Goal: Navigation & Orientation: Find specific page/section

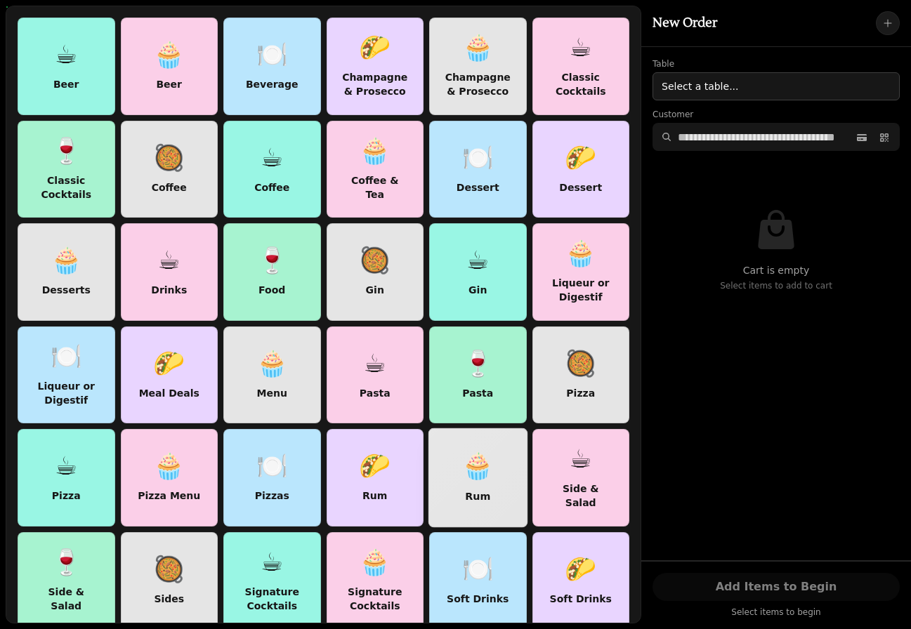
click at [470, 485] on div "🧁 Rum" at bounding box center [478, 477] width 32 height 75
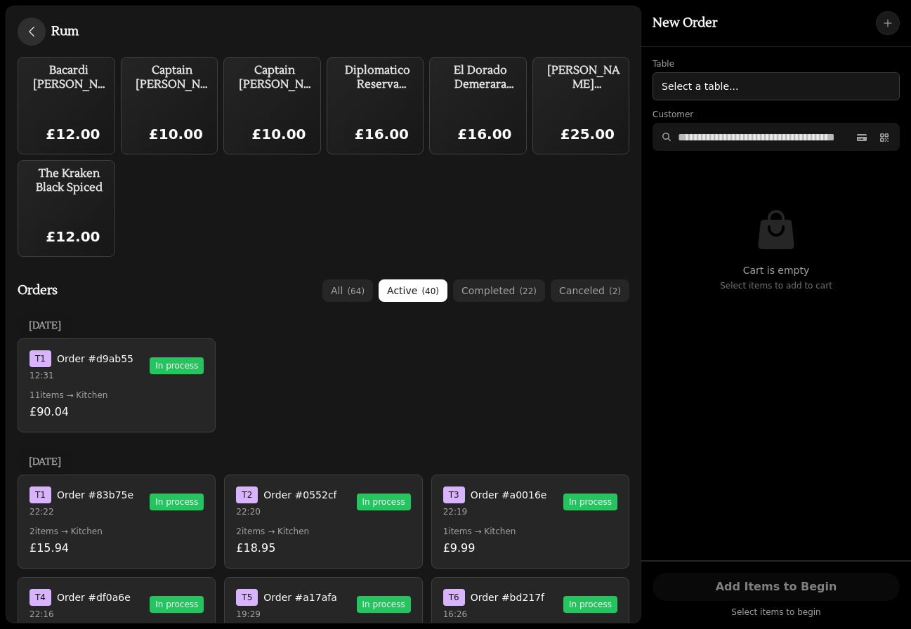
click at [30, 31] on icon "button" at bounding box center [32, 32] width 14 height 14
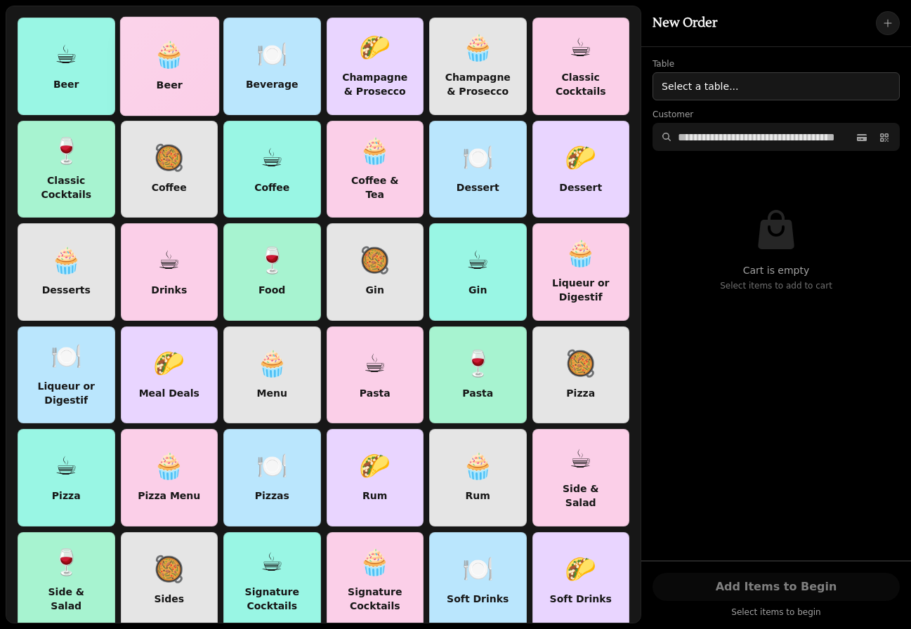
click at [137, 51] on div at bounding box center [169, 67] width 98 height 98
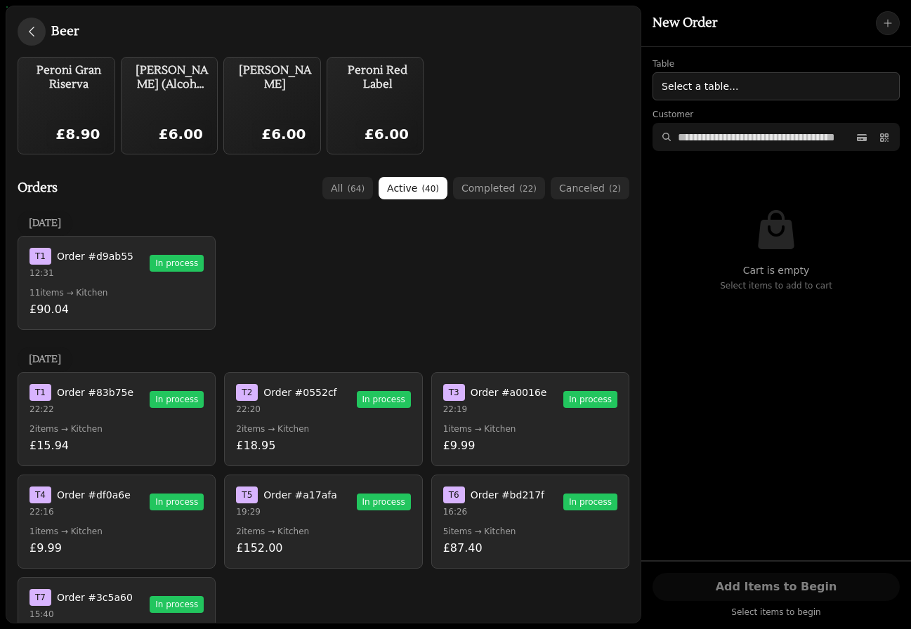
click at [38, 34] on button "button" at bounding box center [32, 32] width 28 height 28
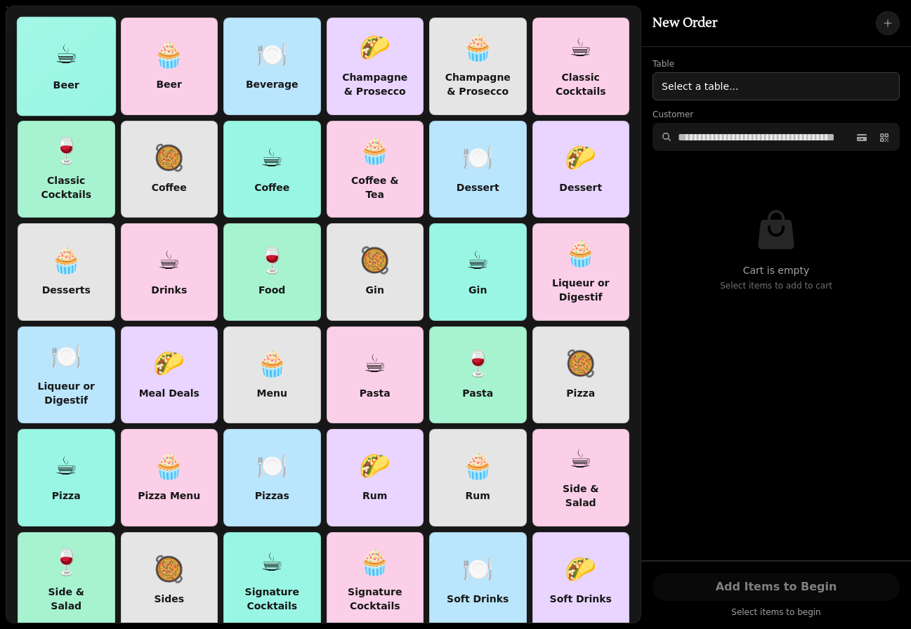
click at [55, 67] on div "☕" at bounding box center [66, 55] width 23 height 29
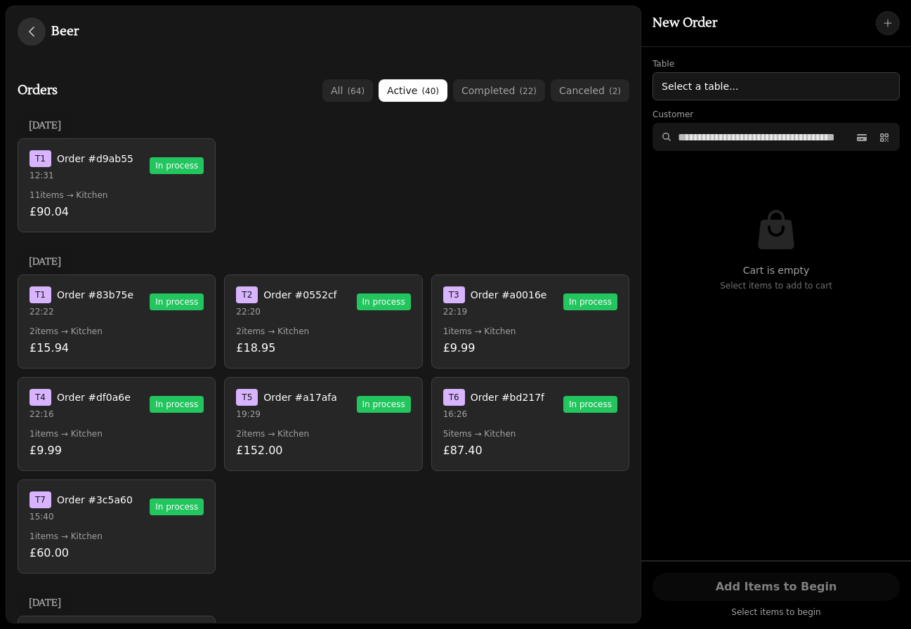
click at [34, 32] on icon "button" at bounding box center [32, 32] width 14 height 14
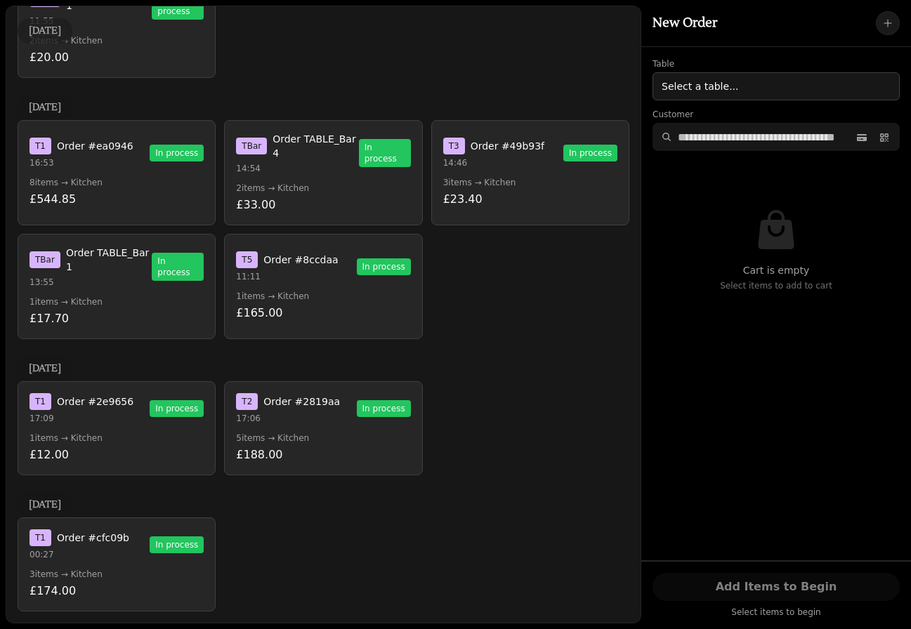
click at [261, 419] on p "17:06" at bounding box center [288, 418] width 104 height 11
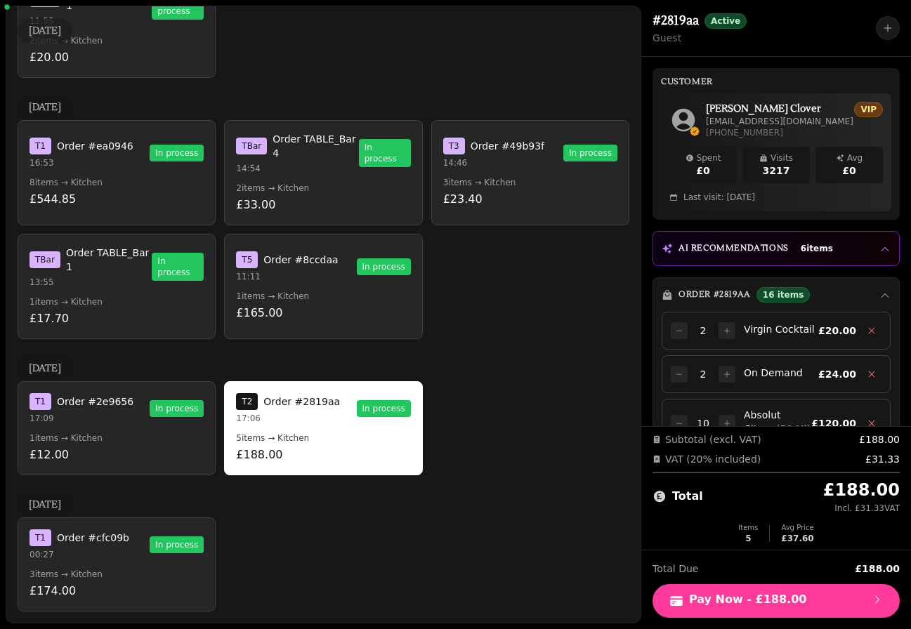
click at [297, 274] on p "11:11" at bounding box center [287, 276] width 102 height 11
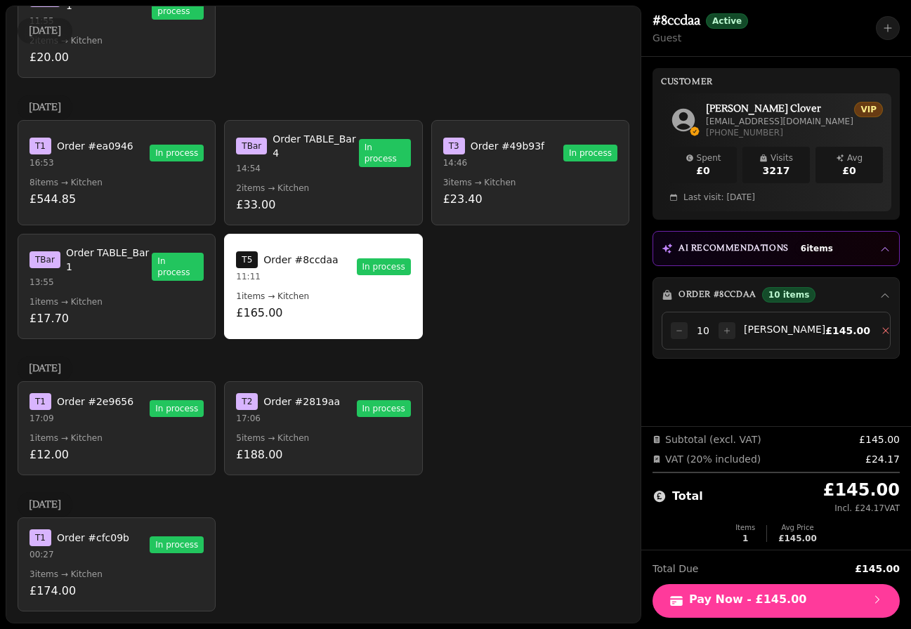
click at [339, 189] on p "2 items → Kitchen" at bounding box center [323, 188] width 174 height 11
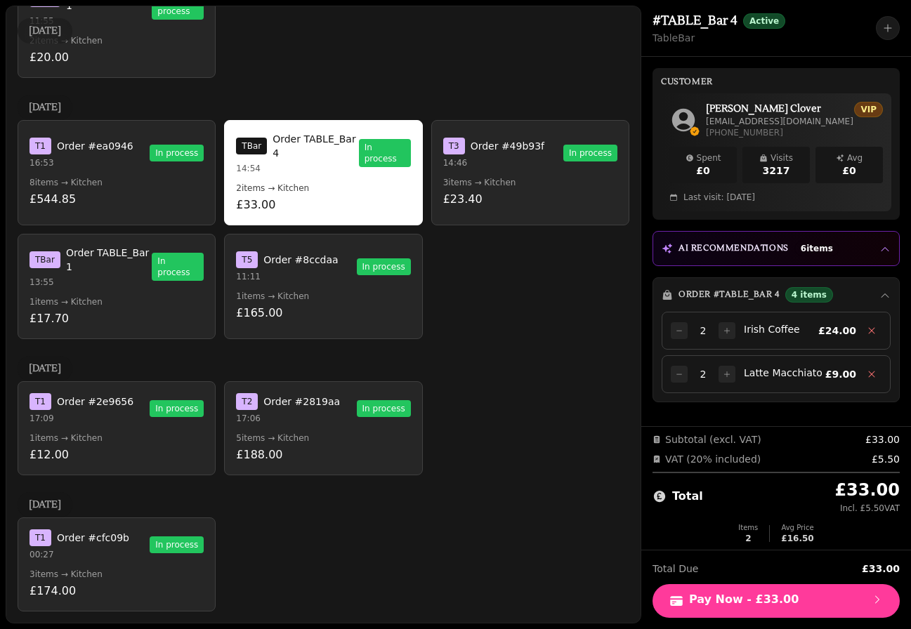
click at [504, 165] on p "14:46" at bounding box center [493, 162] width 101 height 11
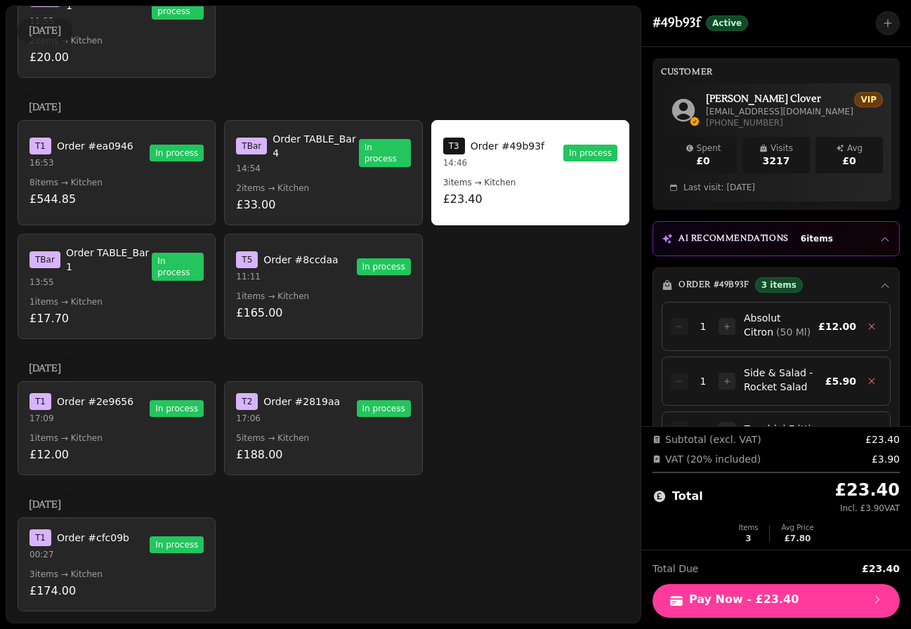
click at [300, 197] on p "£33.00" at bounding box center [323, 205] width 174 height 17
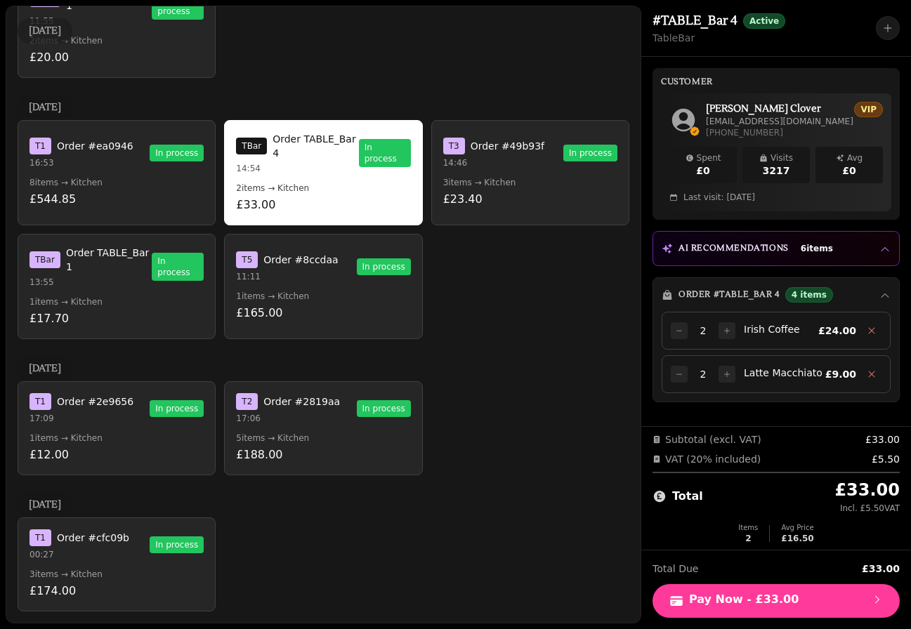
click at [130, 282] on p "13:55" at bounding box center [91, 282] width 122 height 11
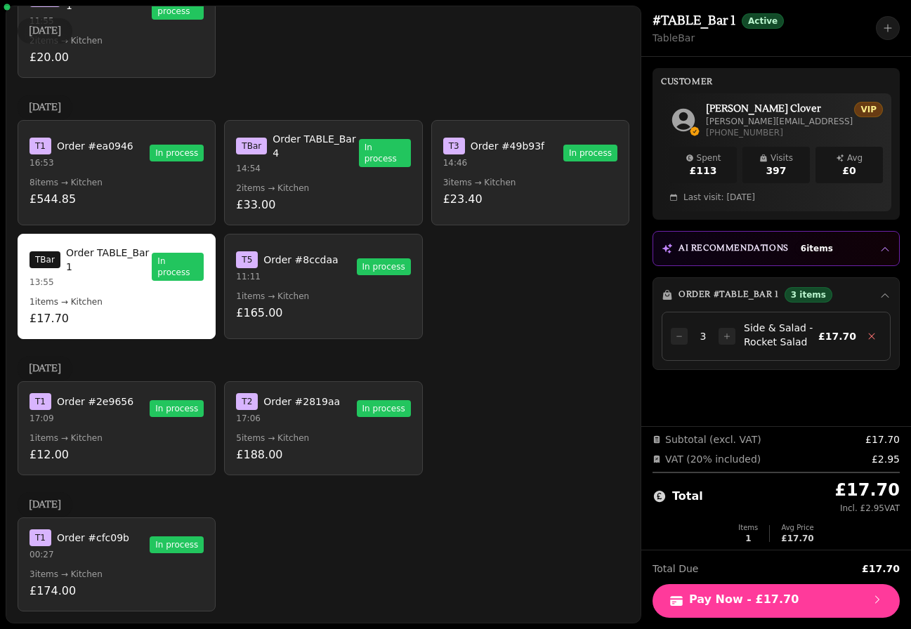
click at [119, 170] on button "T 1 Order #ea0946 16:53 In process 8 items → Kitchen £544.85" at bounding box center [117, 172] width 198 height 105
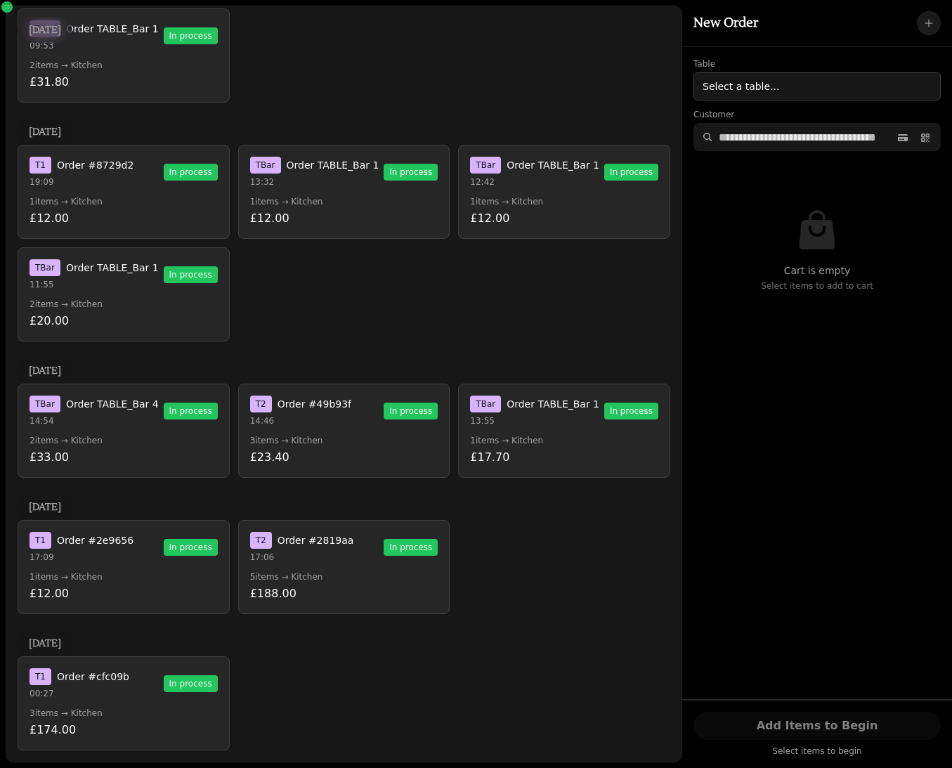
click at [102, 629] on p "3 items → Kitchen" at bounding box center [124, 712] width 188 height 11
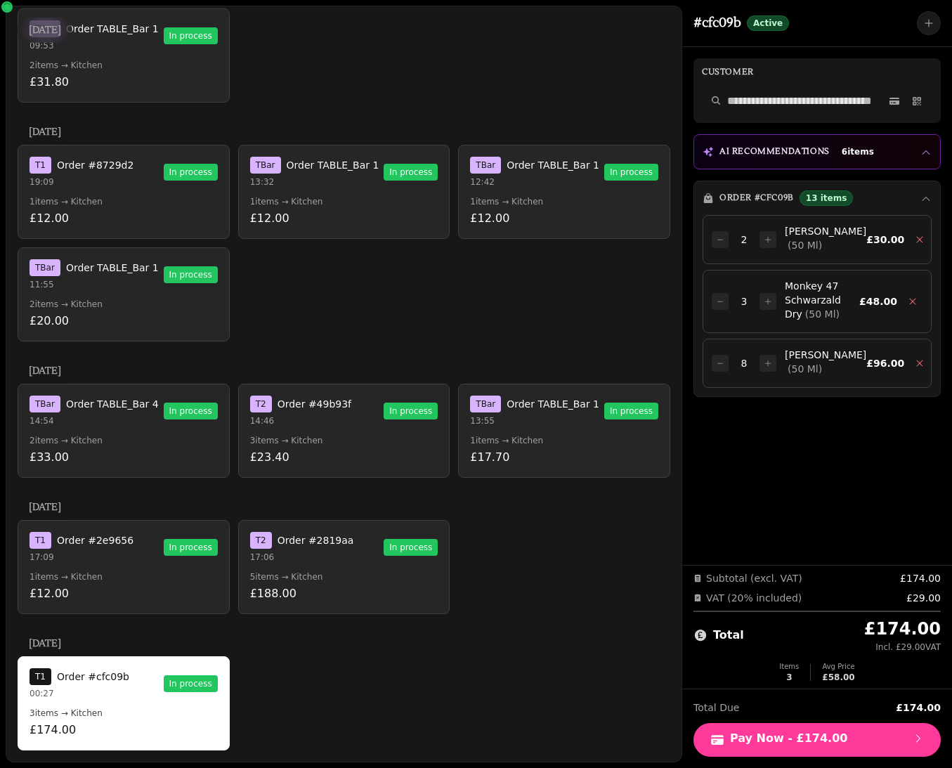
click at [398, 421] on div "T 2 Order #49b93f 14:46 In process" at bounding box center [344, 411] width 188 height 31
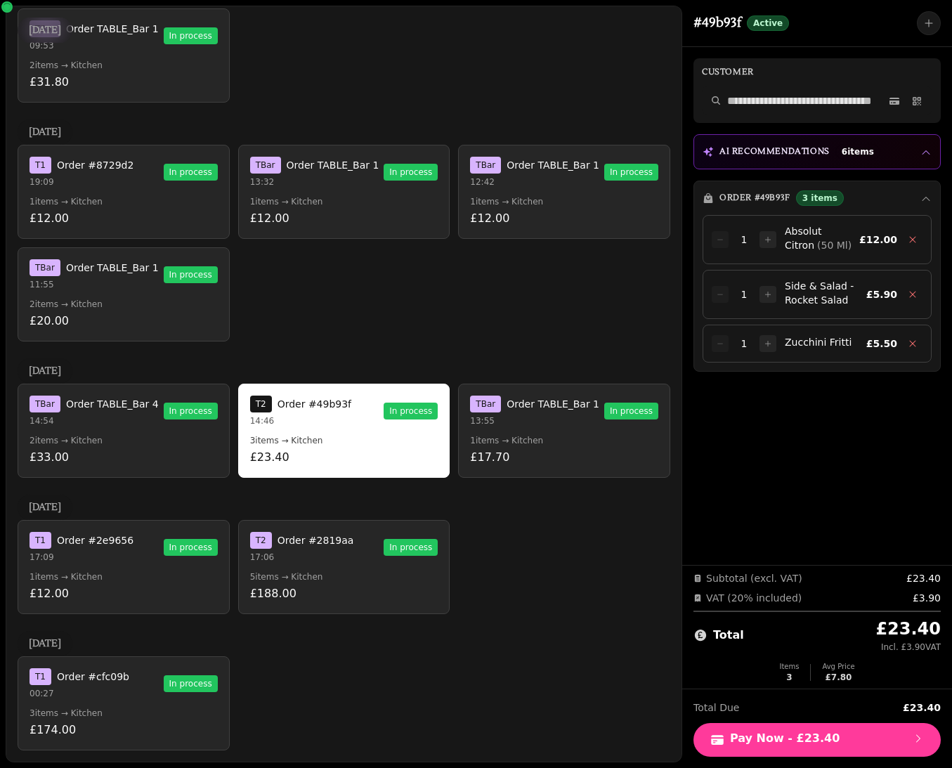
click at [549, 424] on p "13:55" at bounding box center [534, 420] width 129 height 11
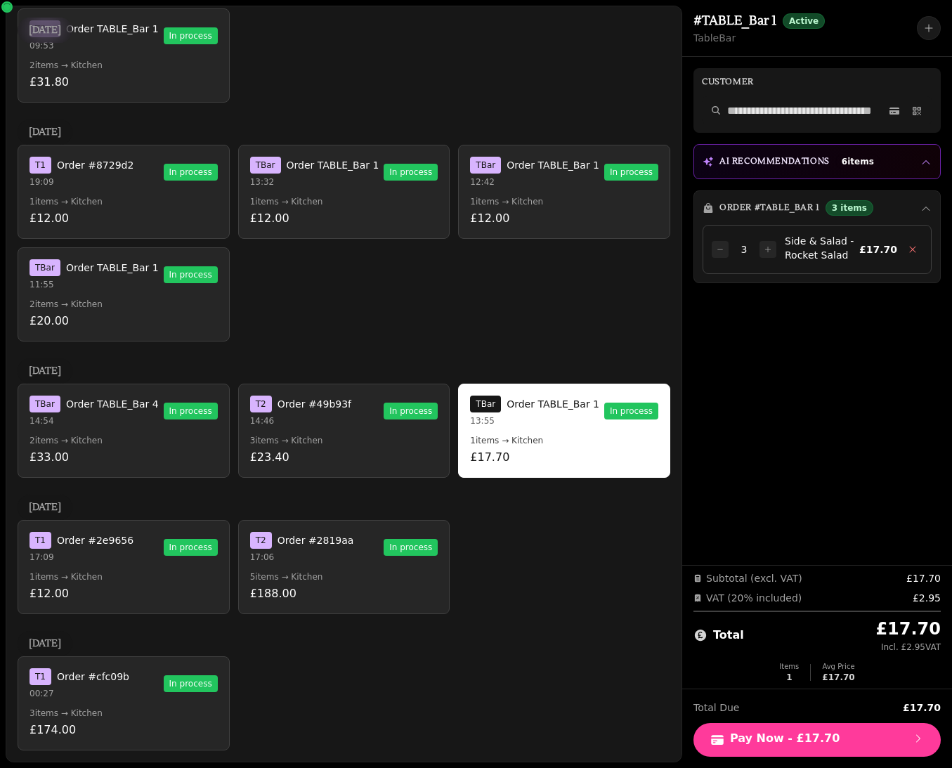
click at [335, 582] on button "T 2 Order #2819aa 17:06 In process 5 items → Kitchen £188.00" at bounding box center [344, 567] width 212 height 94
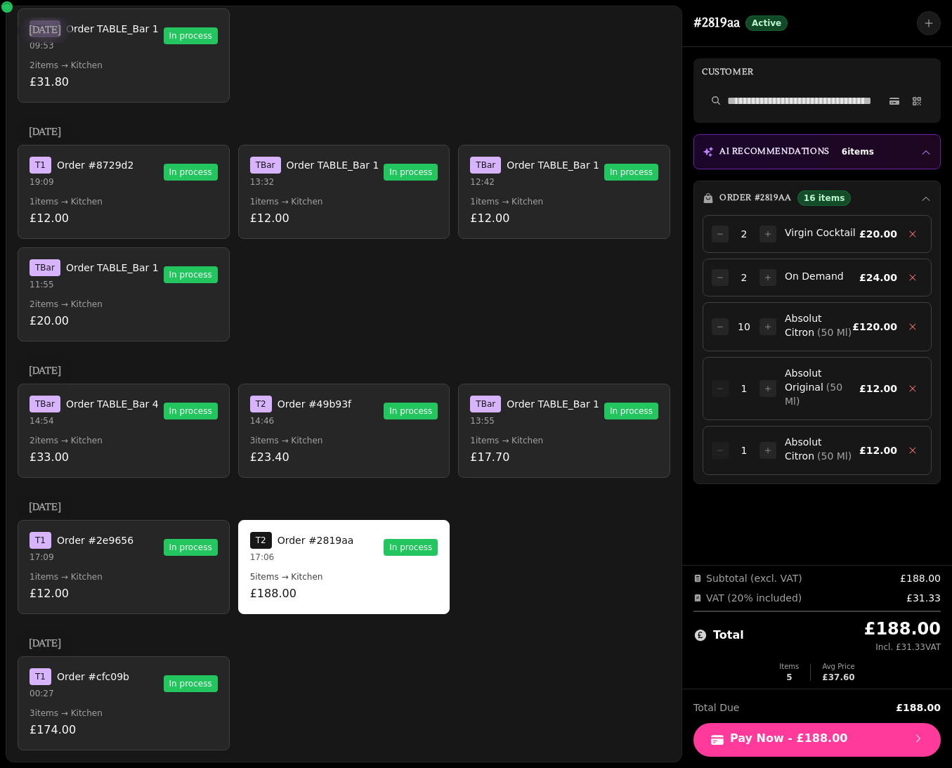
click at [836, 149] on div "6 items" at bounding box center [857, 151] width 45 height 15
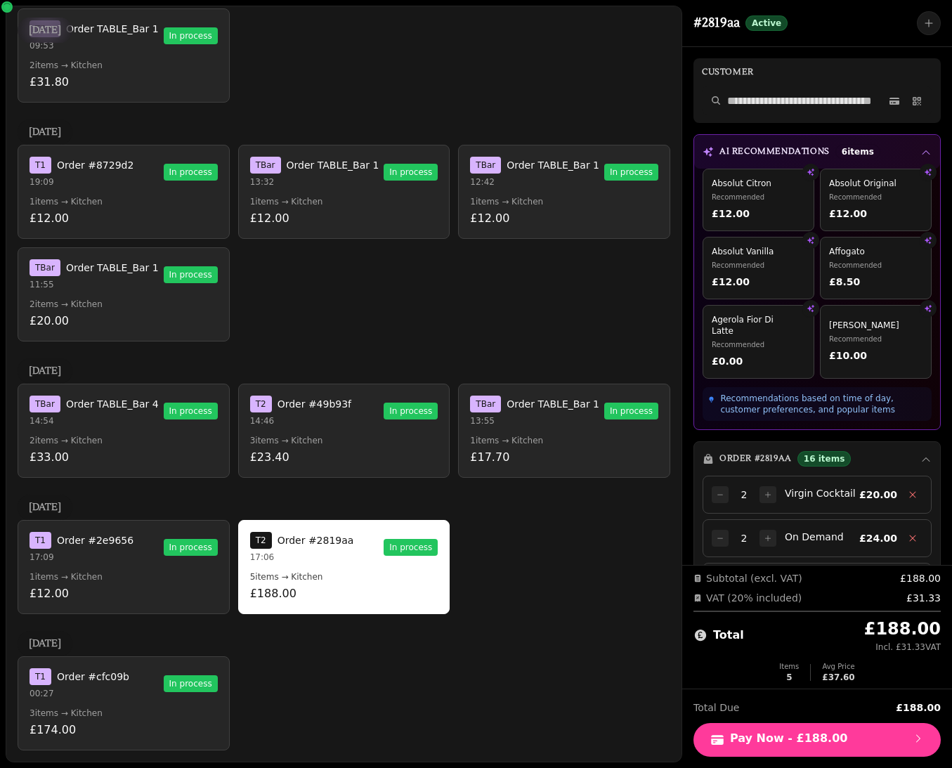
click at [836, 149] on div "6 items" at bounding box center [857, 151] width 45 height 15
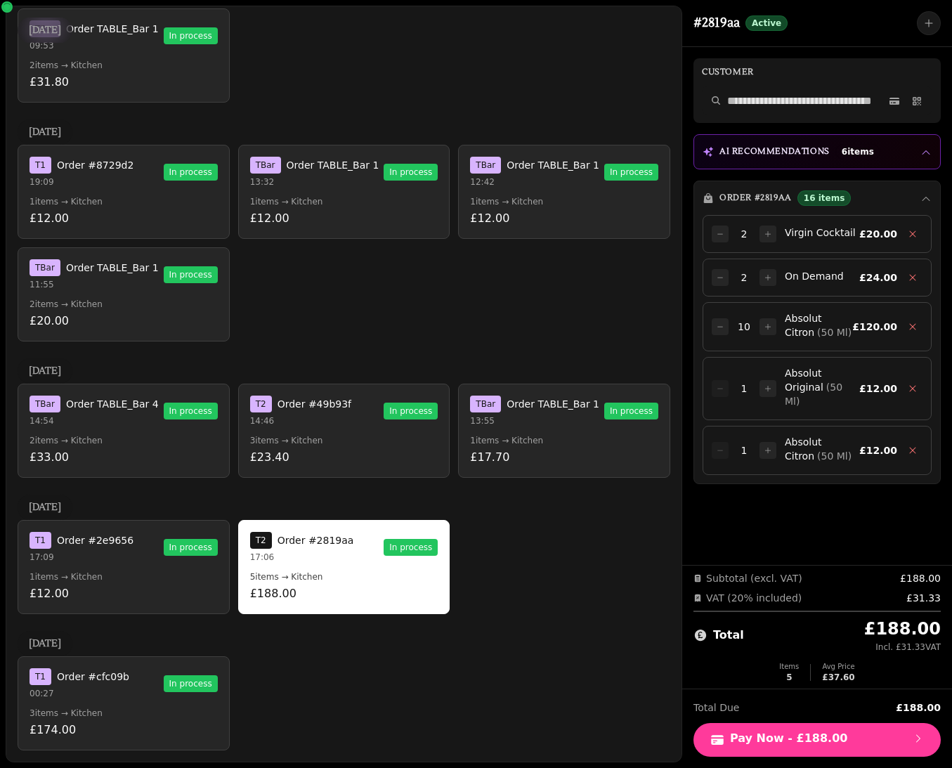
click at [148, 552] on div "T 1 Order #2e9656 17:09 In process" at bounding box center [124, 547] width 188 height 31
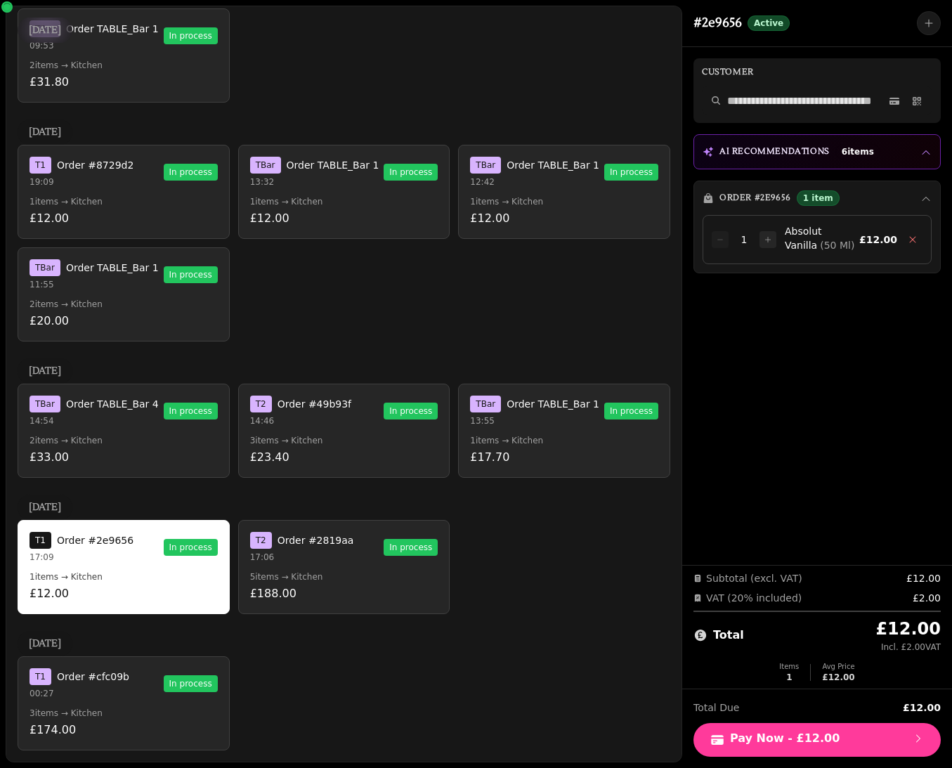
click at [306, 444] on p "3 items → Kitchen" at bounding box center [344, 440] width 188 height 11
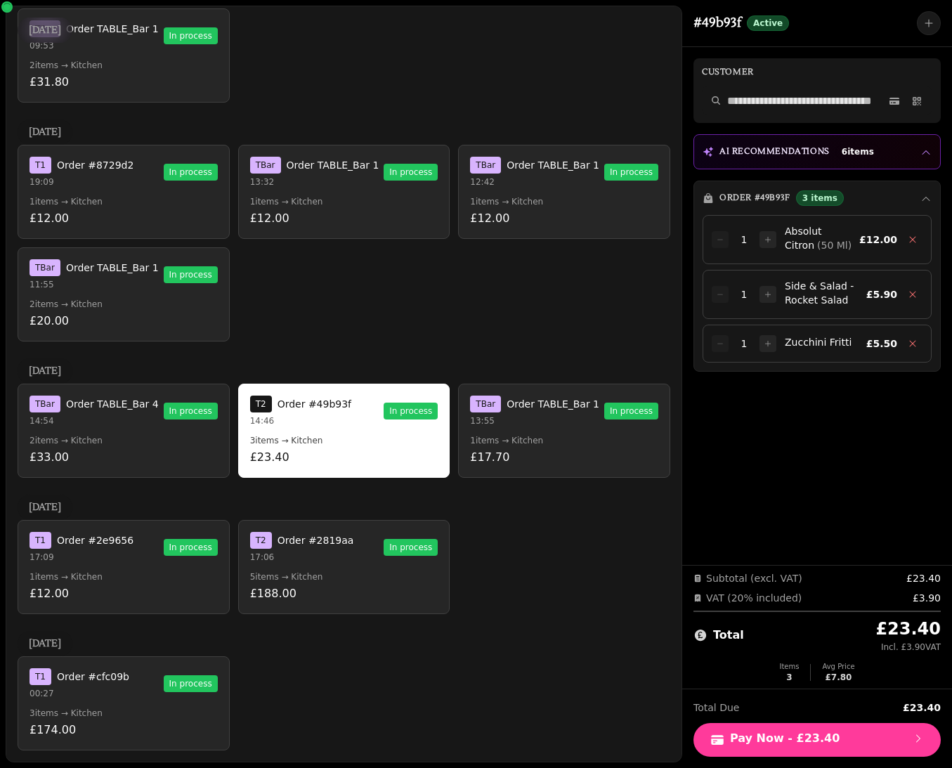
click at [518, 401] on span "Order TABLE_Bar 1" at bounding box center [552, 404] width 93 height 14
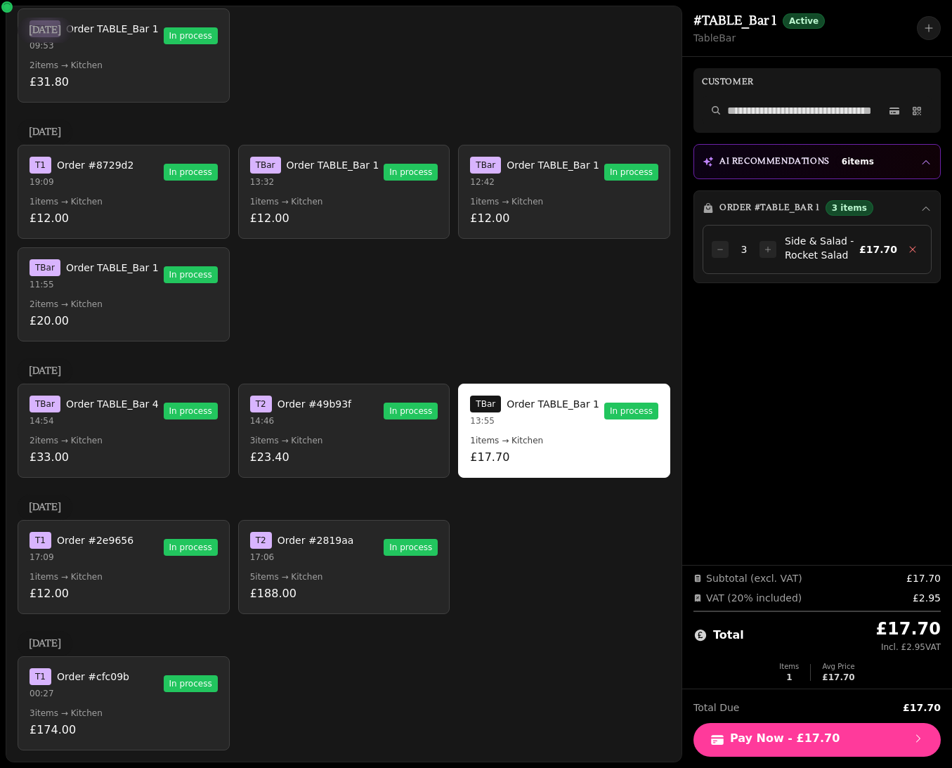
click at [556, 166] on span "Order TABLE_Bar 1" at bounding box center [552, 165] width 93 height 14
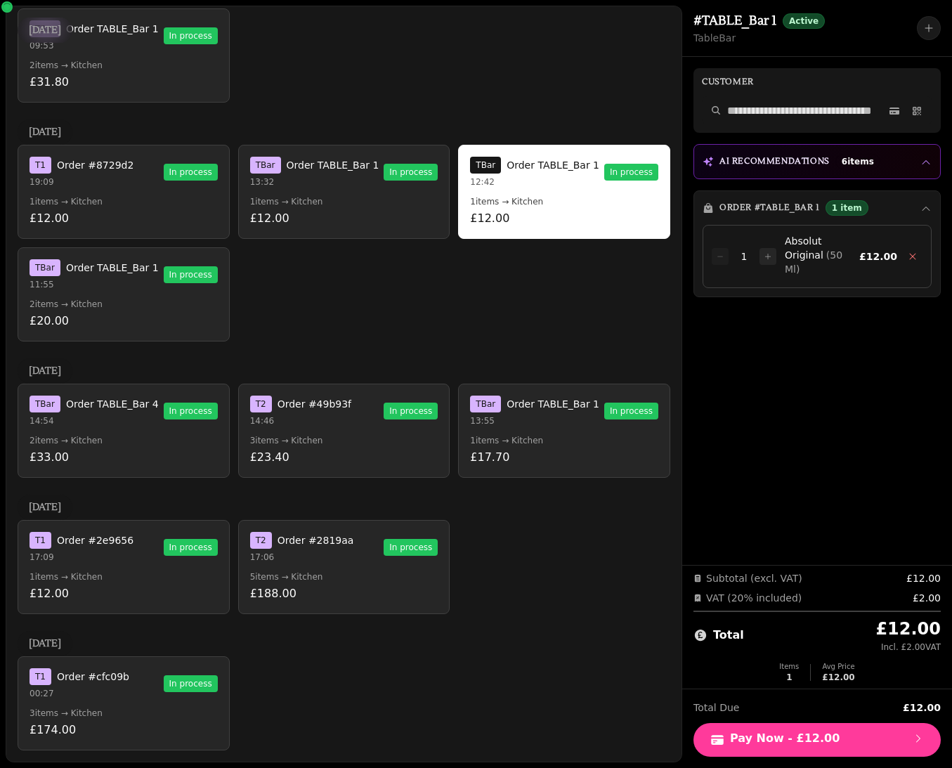
click at [302, 194] on button "T Bar Order TABLE_Bar 1 13:32 In process 1 items → Kitchen £12.00" at bounding box center [344, 192] width 212 height 94
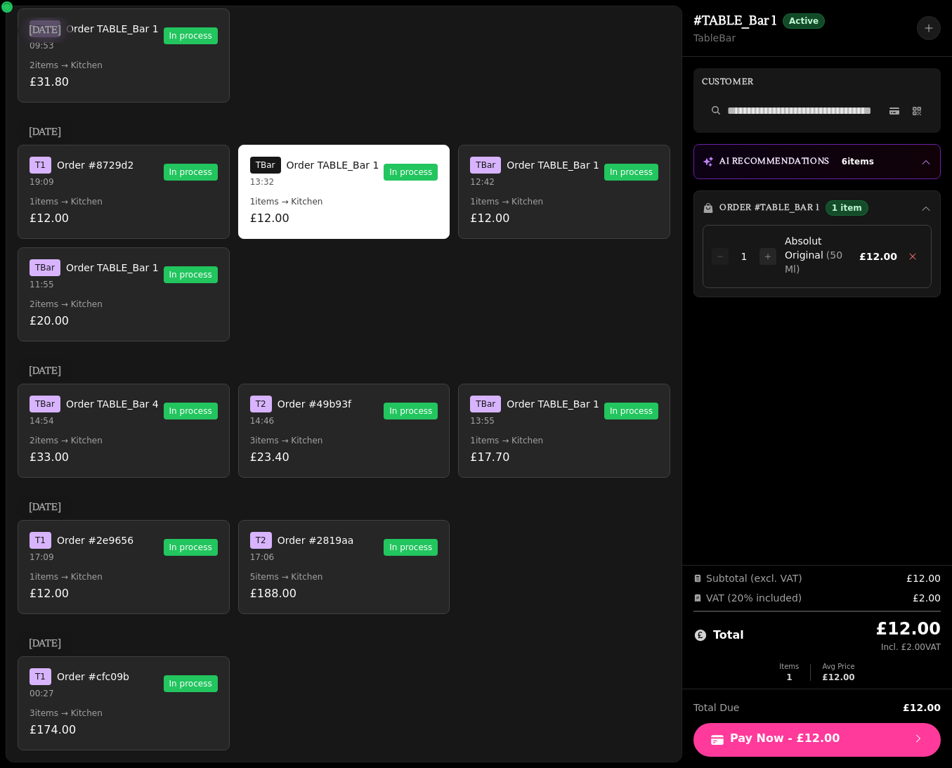
click at [136, 207] on button "T 1 Order #8729d2 19:09 In process 1 items → Kitchen £12.00" at bounding box center [124, 192] width 212 height 94
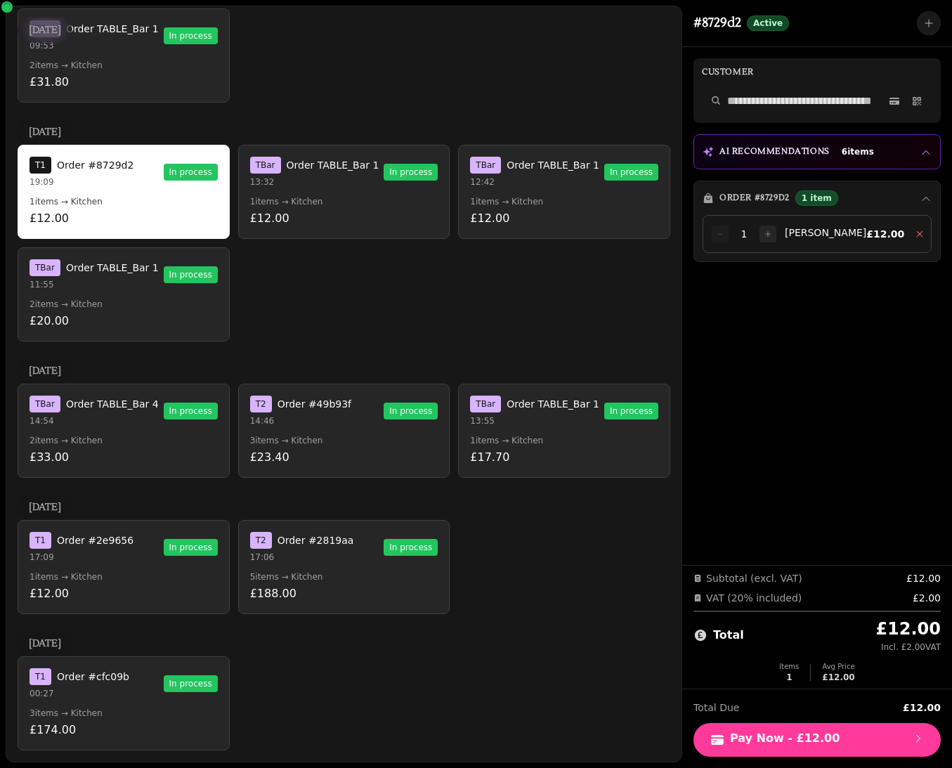
click at [128, 309] on button "T Bar Order TABLE_Bar 1 11:55 In process 2 items → Kitchen £20.00" at bounding box center [124, 294] width 212 height 94
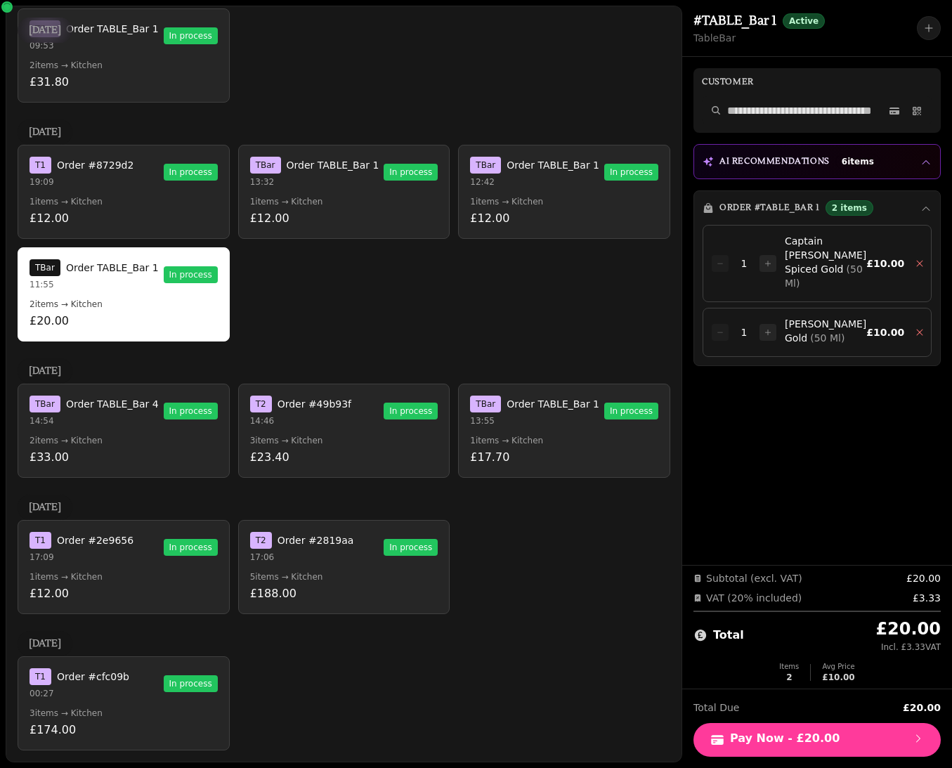
click at [120, 447] on button "T Bar Order TABLE_Bar 4 14:54 In process 2 items → Kitchen £33.00" at bounding box center [124, 431] width 212 height 94
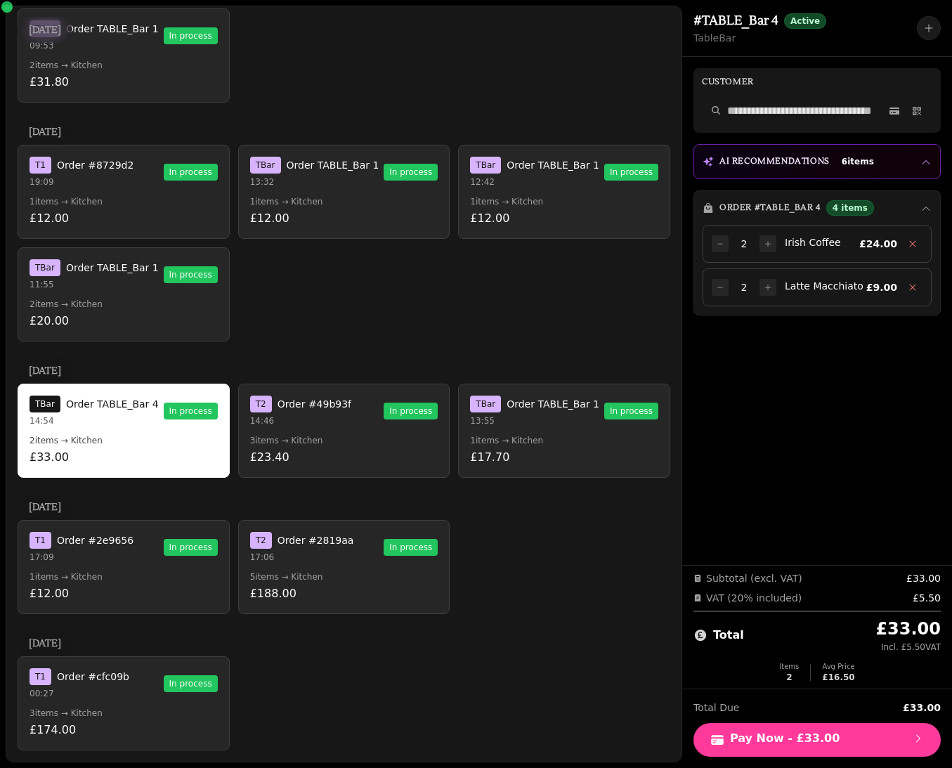
click at [126, 582] on button "T 1 Order #2e9656 17:09 In process 1 items → Kitchen £12.00" at bounding box center [124, 567] width 212 height 94
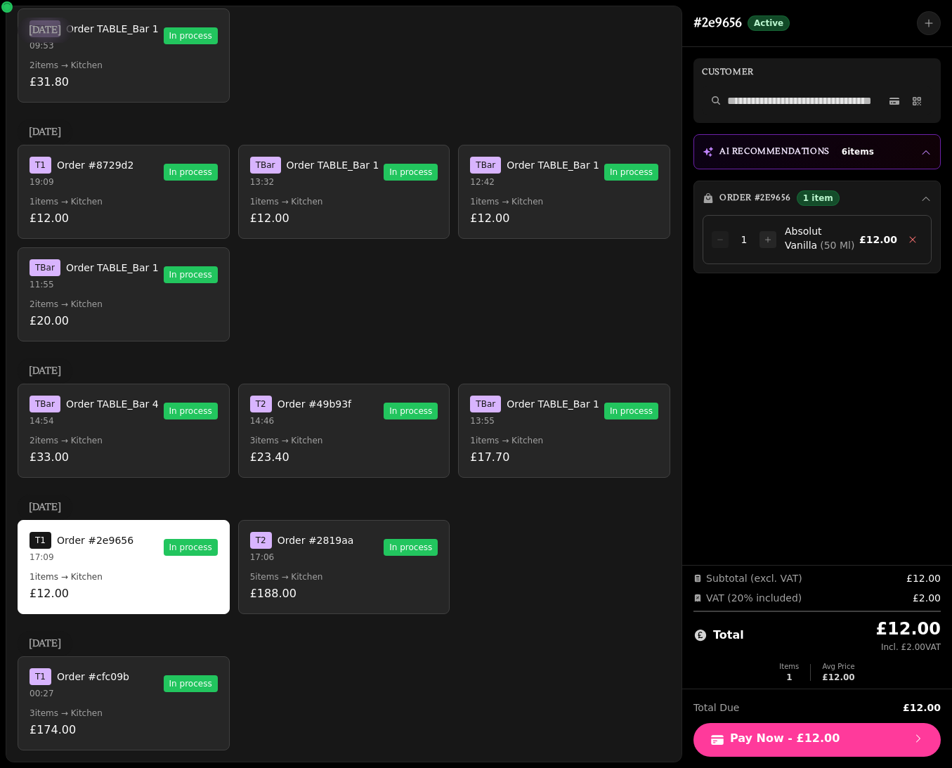
click at [316, 561] on p "17:06" at bounding box center [302, 556] width 104 height 11
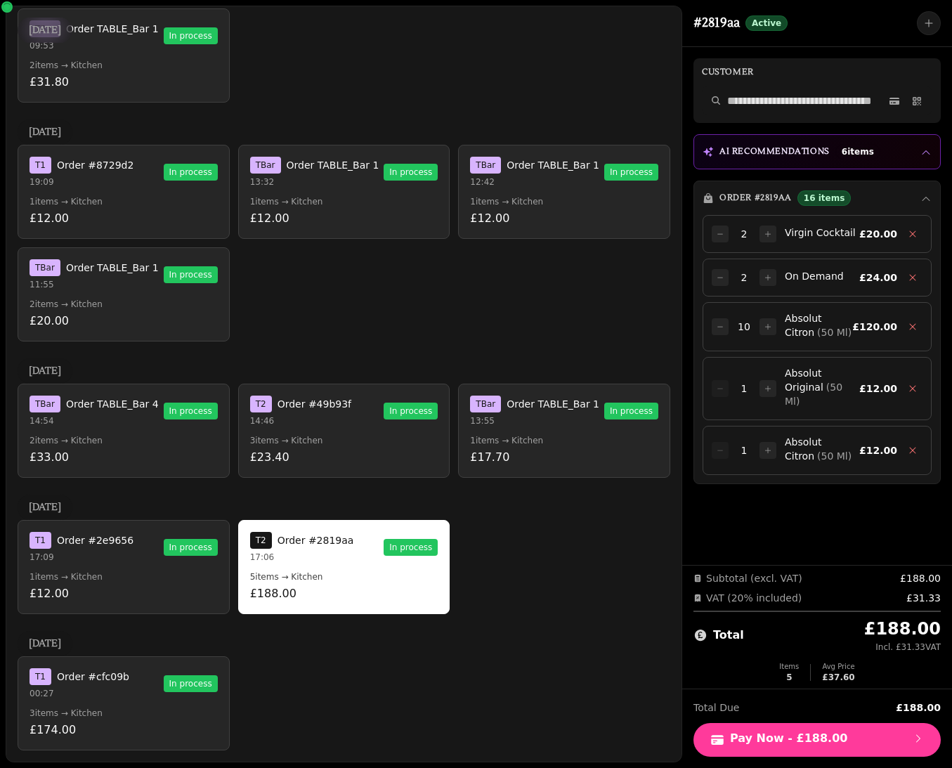
click at [100, 629] on button "T 1 Order #cfc09b 00:27 In process 3 items → Kitchen £174.00" at bounding box center [124, 703] width 212 height 94
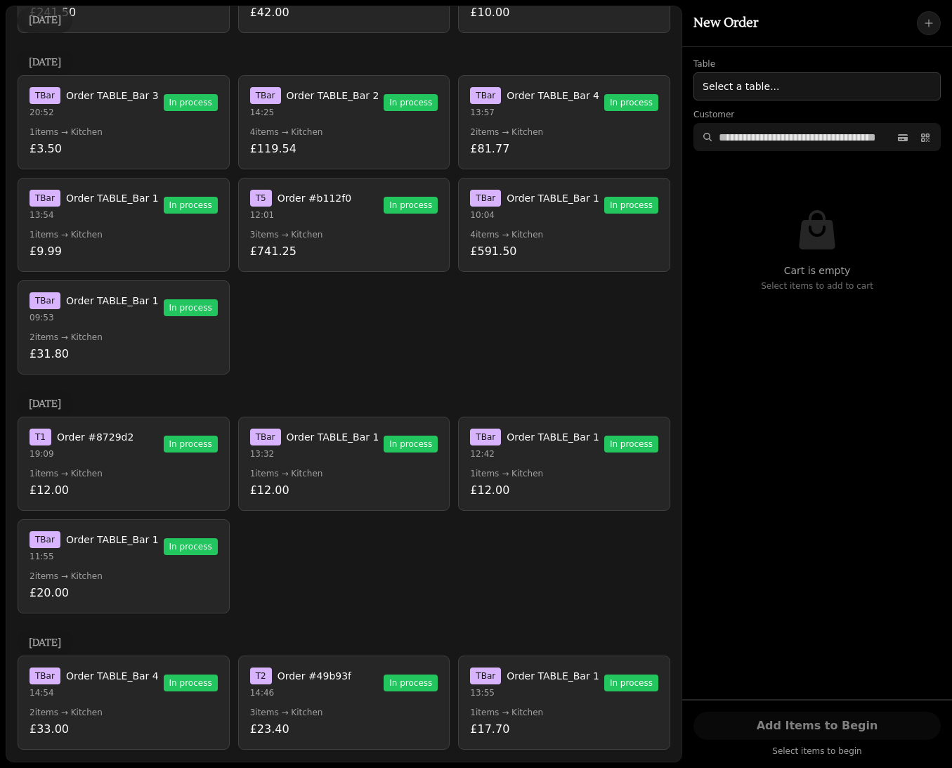
scroll to position [2233, 0]
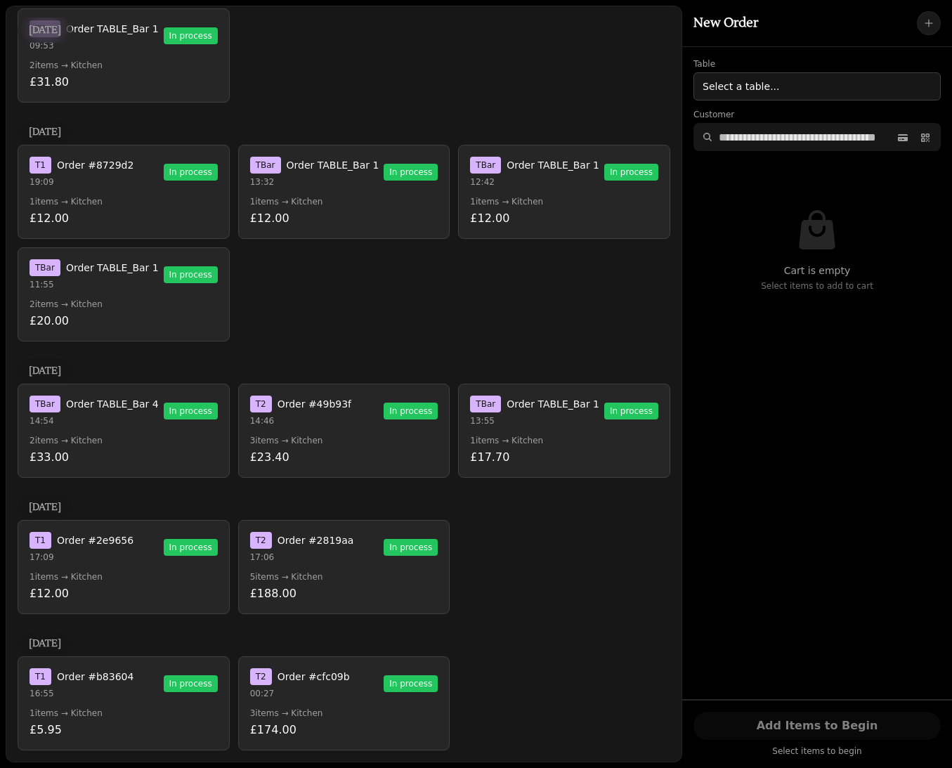
click at [77, 706] on button "T 1 Order #b83604 16:55 In process 1 items → Kitchen £5.95" at bounding box center [124, 703] width 212 height 94
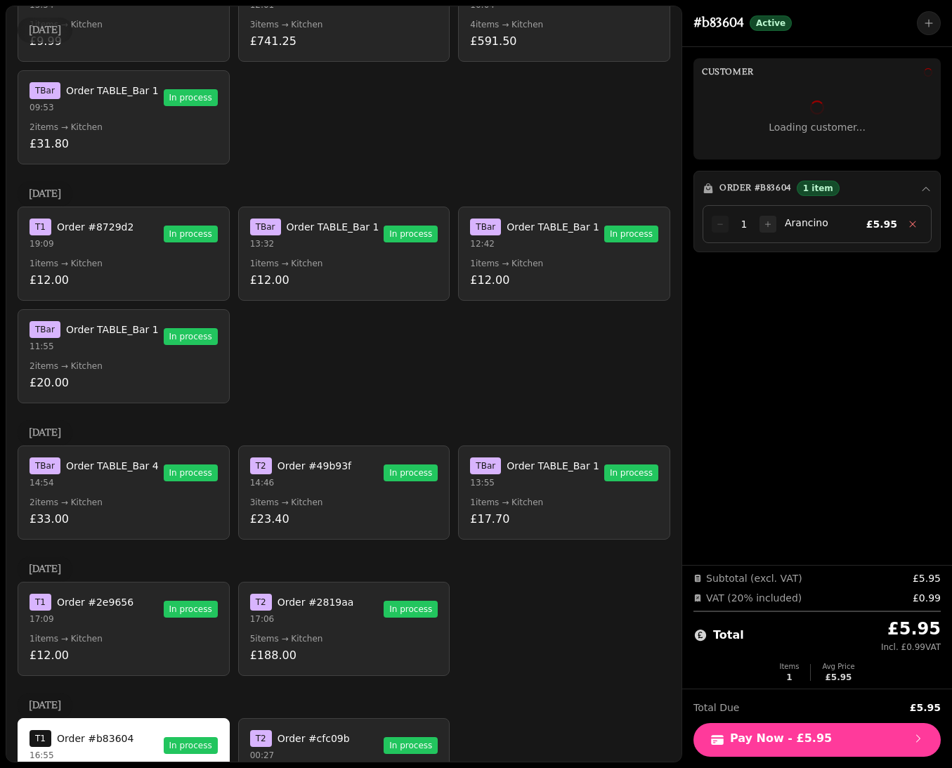
scroll to position [2295, 0]
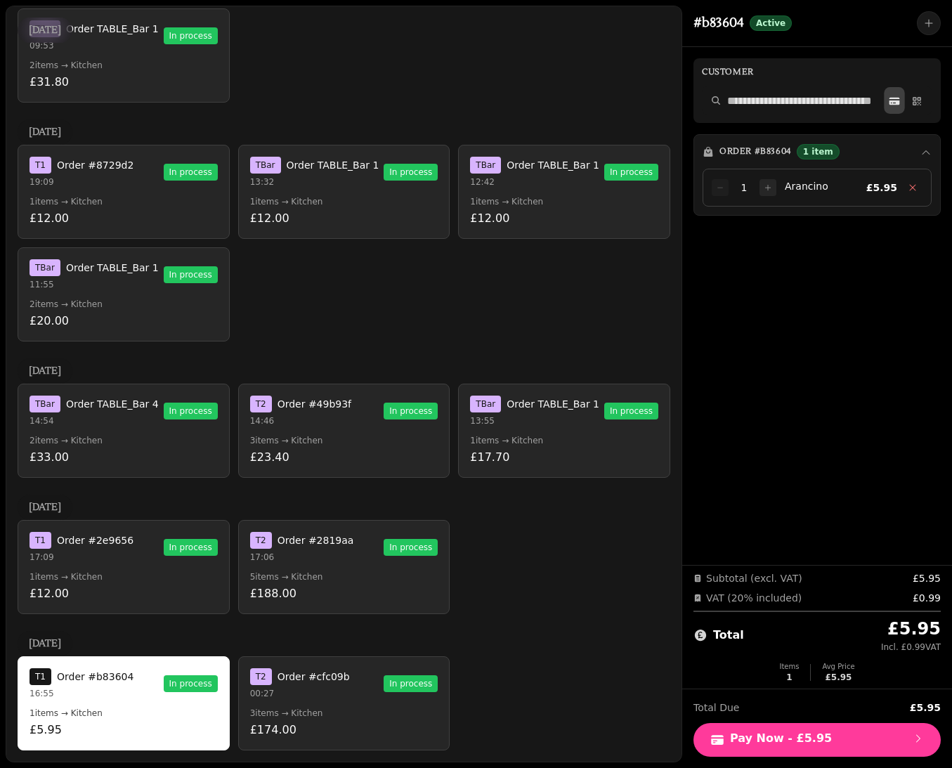
click at [901, 106] on button at bounding box center [894, 100] width 20 height 27
select select "**********"
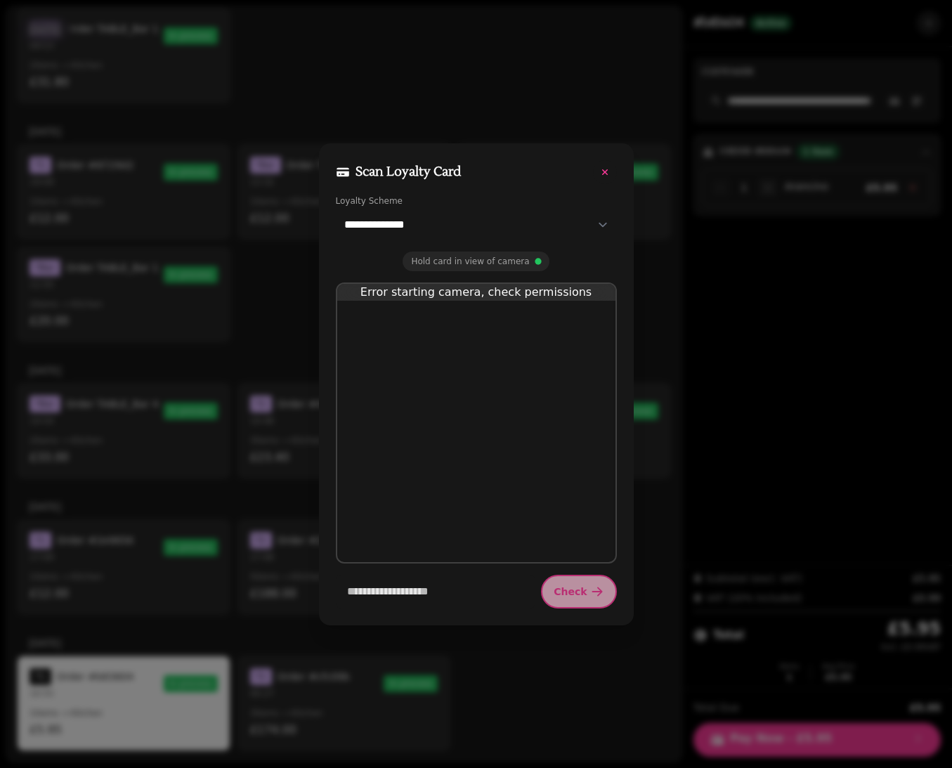
click at [607, 174] on icon "button" at bounding box center [604, 171] width 11 height 11
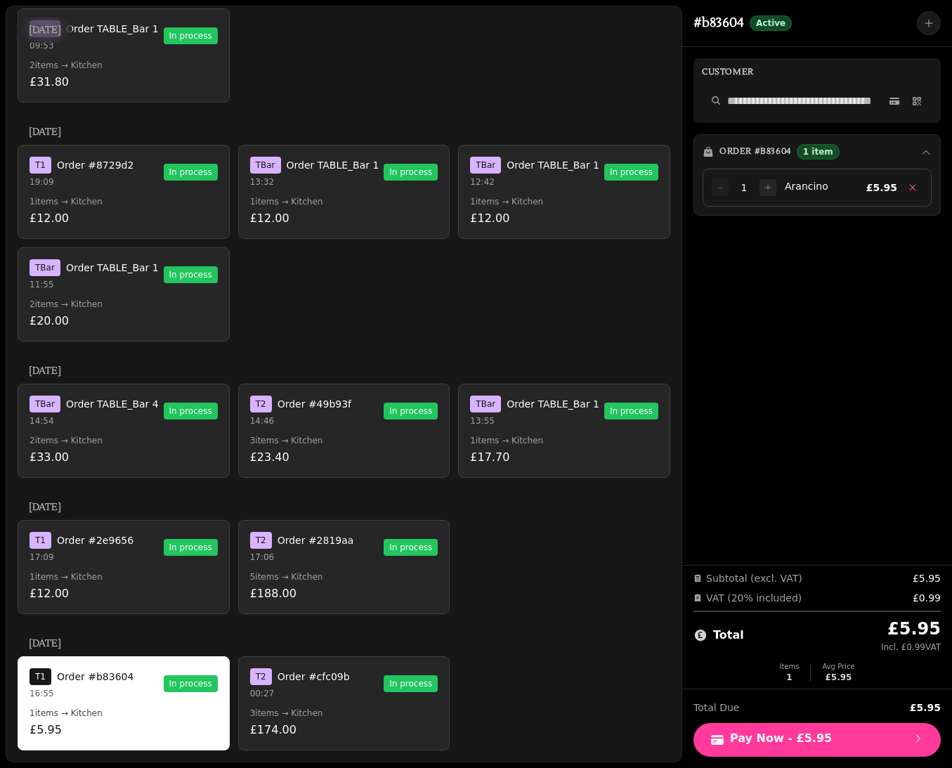
click at [298, 664] on button "T 2 Order #cfc09b 00:27 In process 3 items → Kitchen £174.00" at bounding box center [344, 703] width 212 height 94
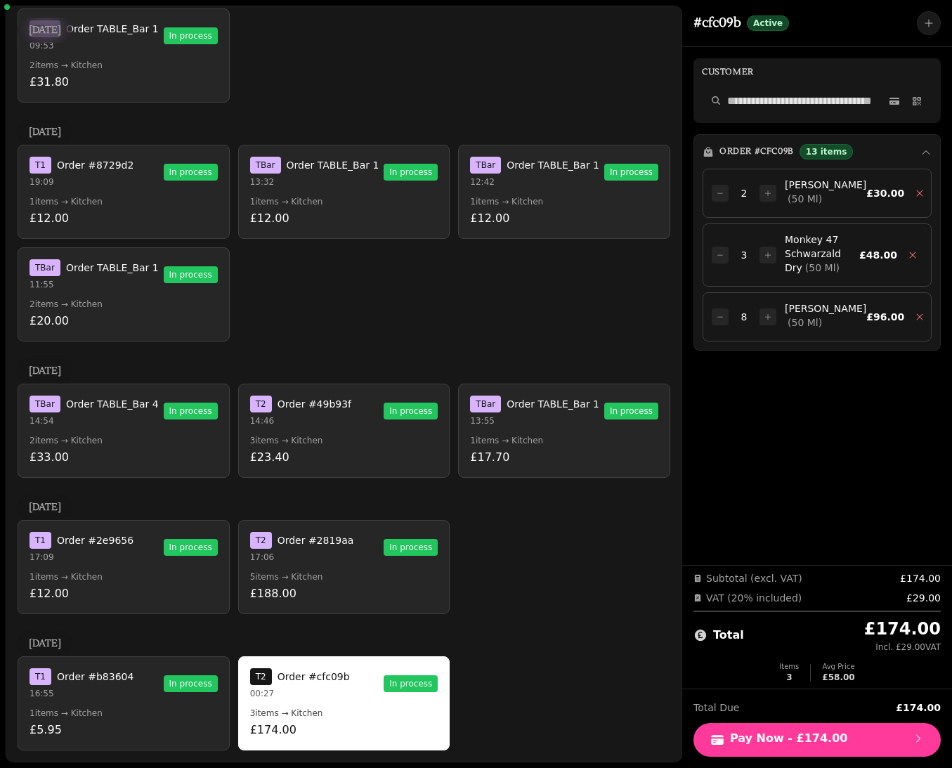
click at [153, 694] on div "T 1 Order #b83604 16:55 In process" at bounding box center [124, 683] width 188 height 31
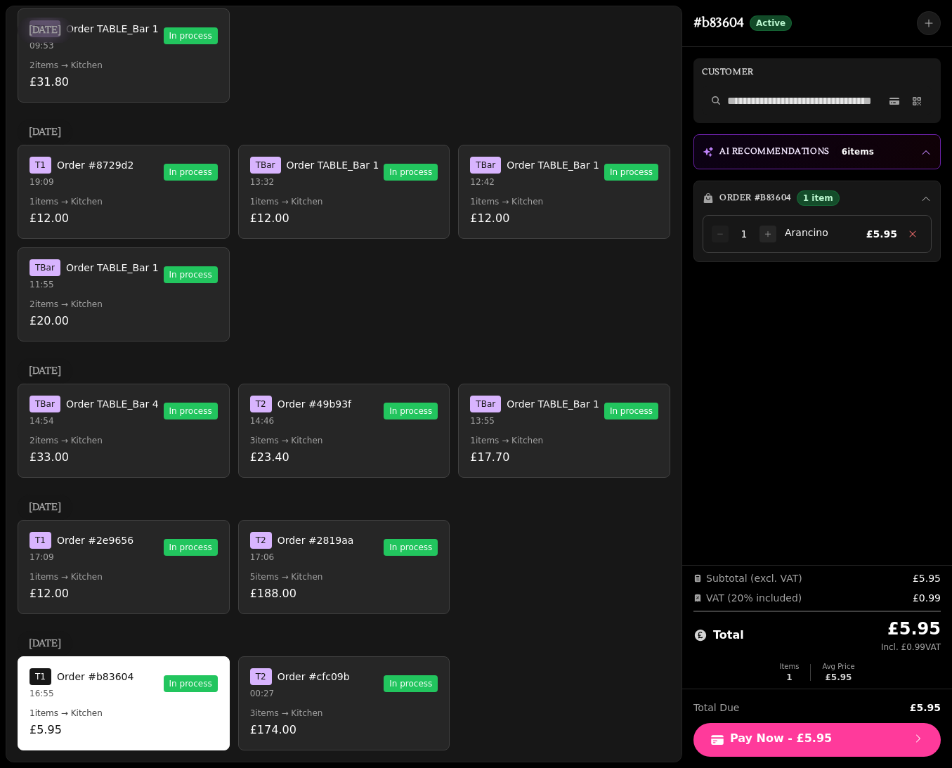
click at [351, 365] on div "6 August 2025 T Bar Order TABLE_Bar 4 14:54 In process 2 items → Kitchen £33.00…" at bounding box center [344, 417] width 653 height 119
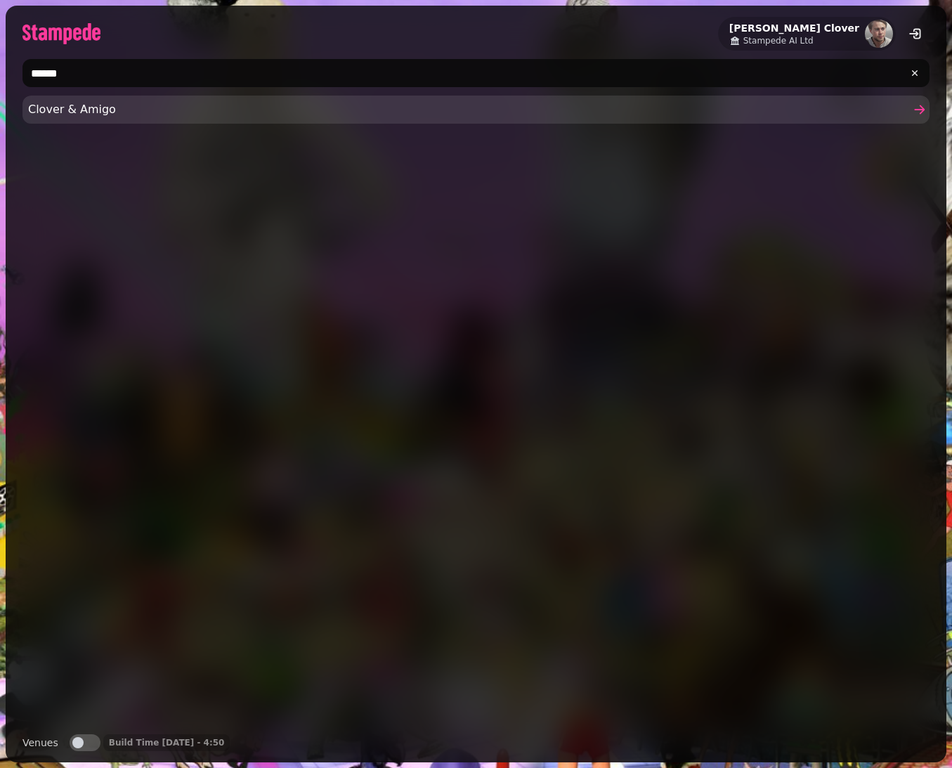
type input "******"
click at [309, 111] on span "Clover & Amigo" at bounding box center [469, 109] width 882 height 17
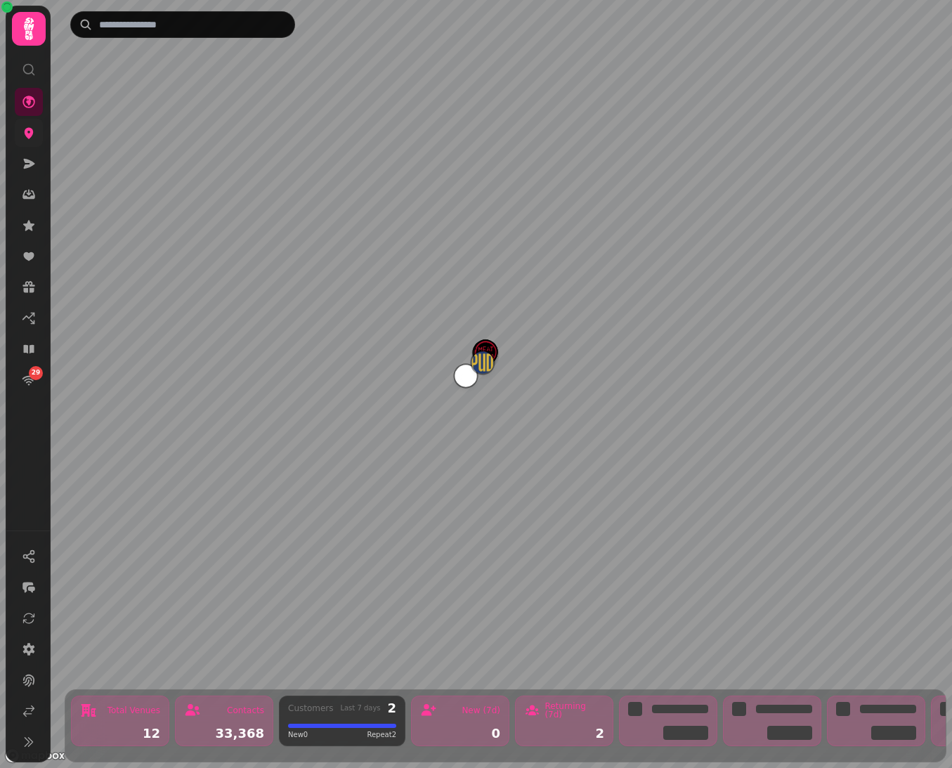
click at [27, 136] on icon at bounding box center [29, 133] width 9 height 11
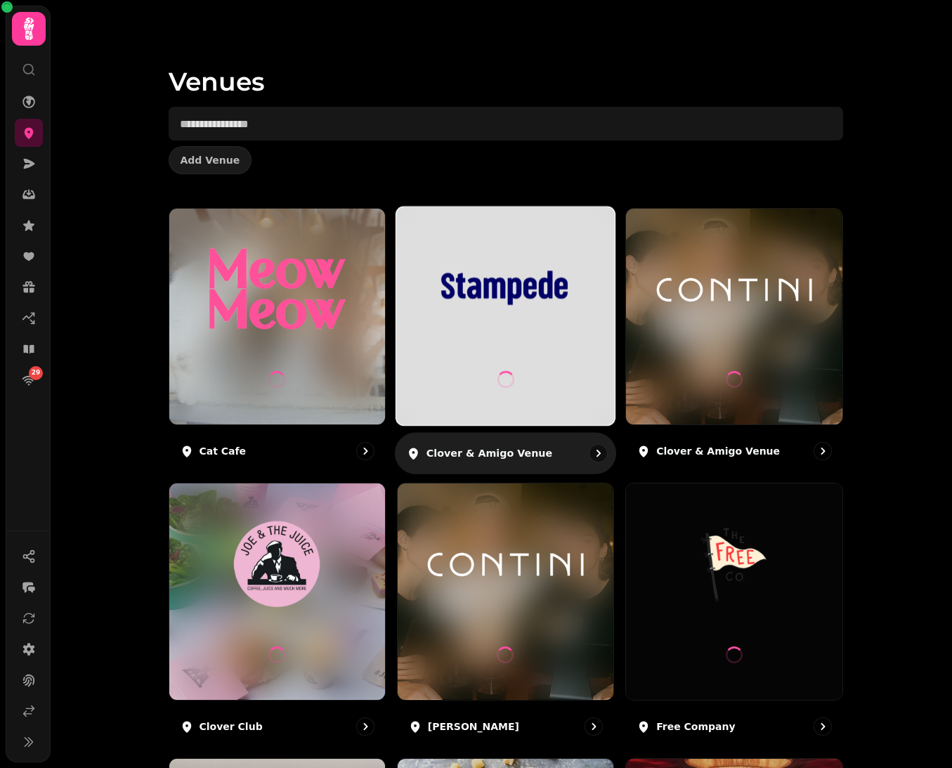
scroll to position [562, 0]
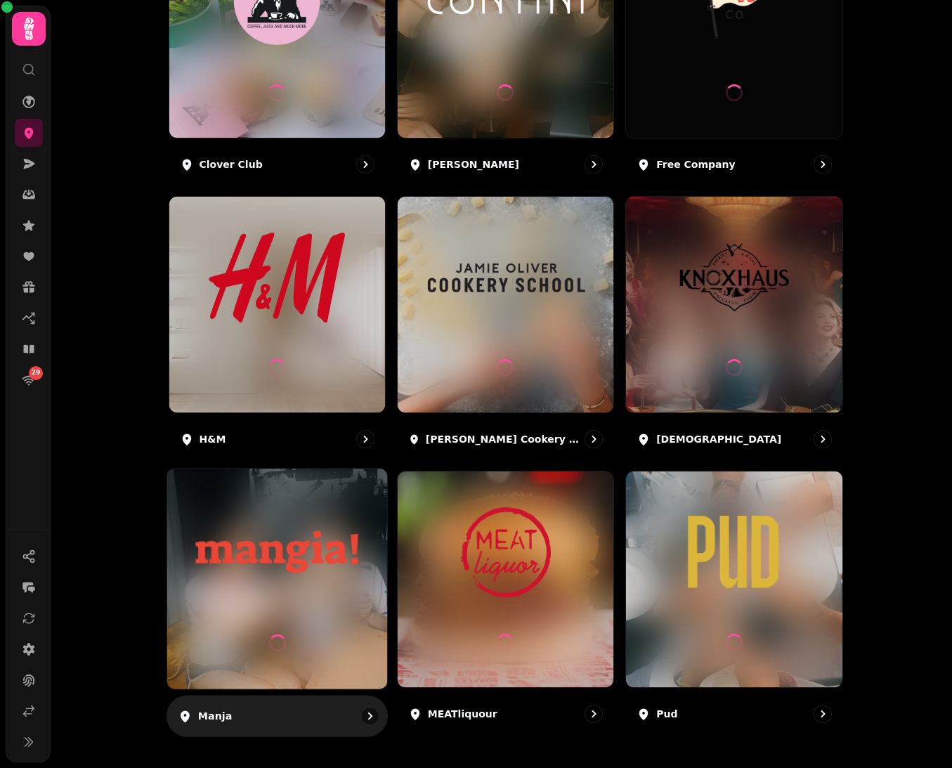
click at [287, 557] on img at bounding box center [277, 552] width 165 height 92
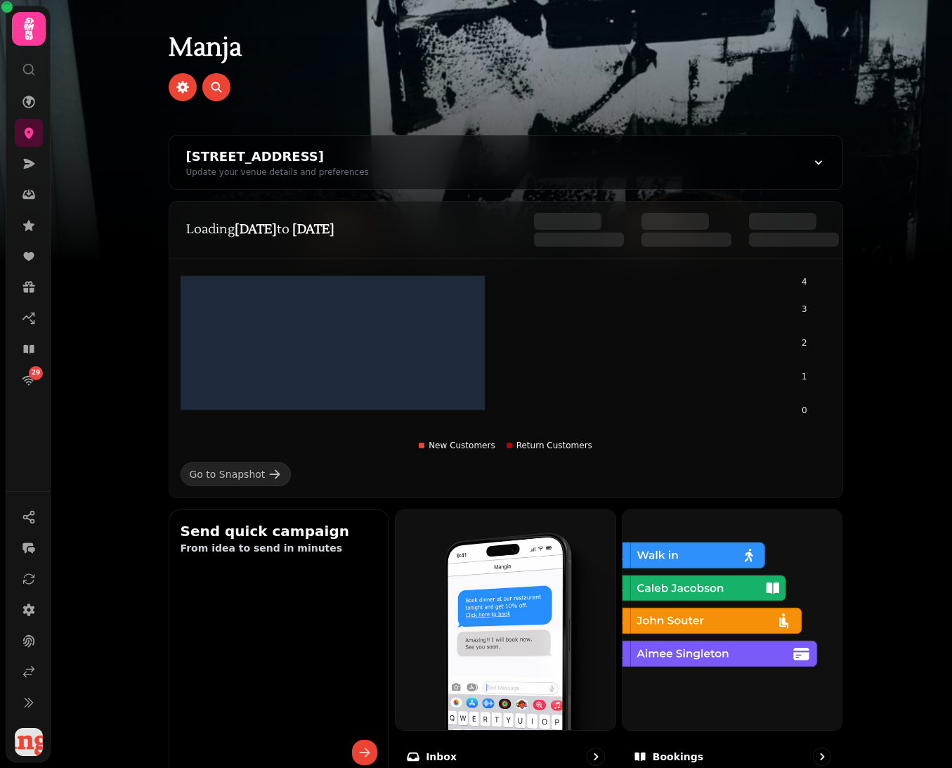
scroll to position [659, 0]
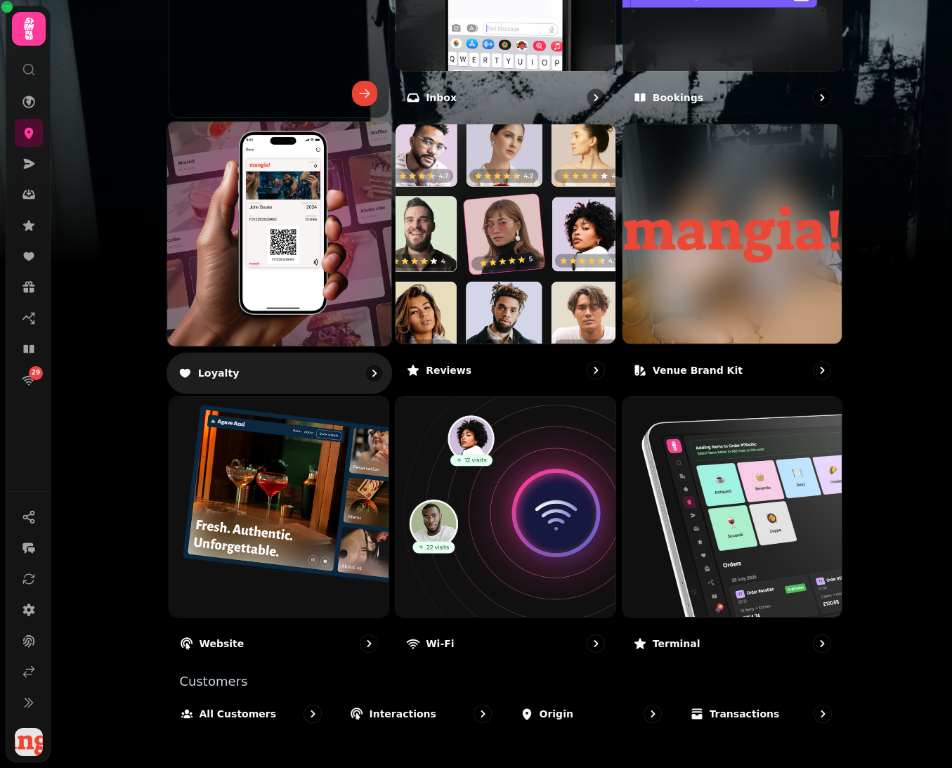
click at [344, 294] on img at bounding box center [278, 233] width 247 height 247
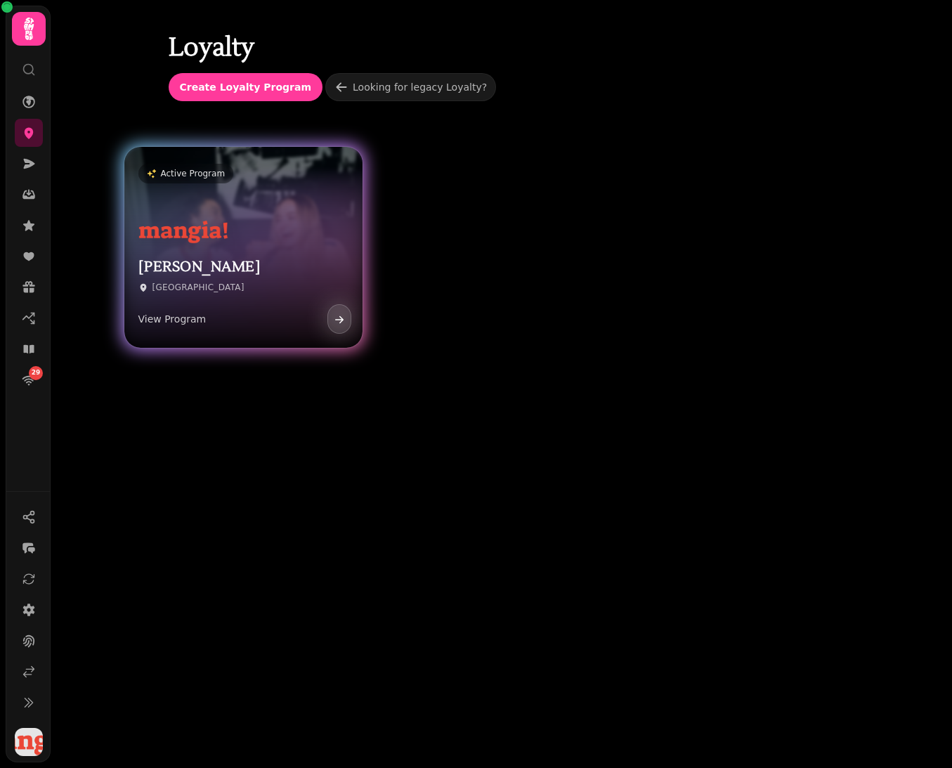
click at [254, 252] on div "[PERSON_NAME] Edinburgh View Program" at bounding box center [243, 274] width 238 height 145
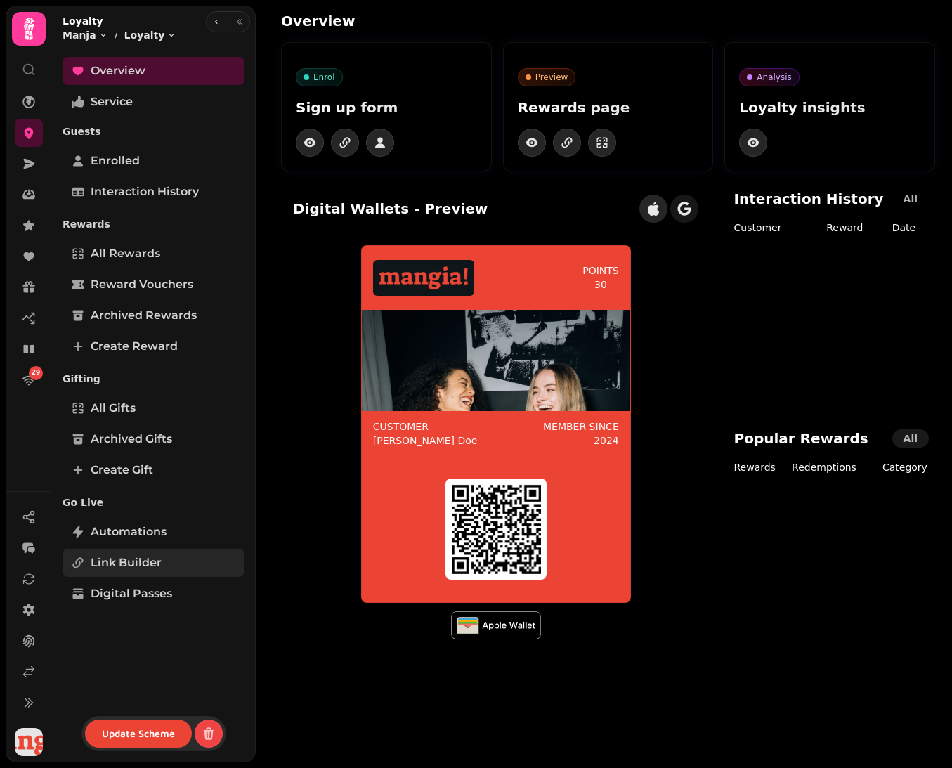
click at [138, 567] on span "Link Builder" at bounding box center [126, 562] width 71 height 17
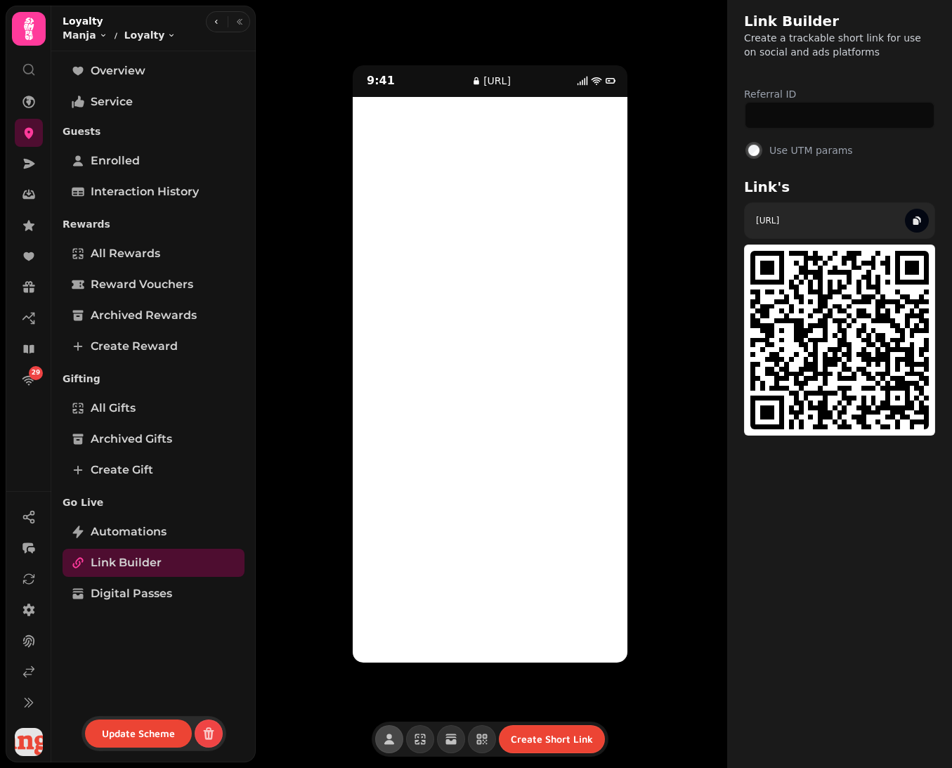
click at [779, 218] on p "[URL]" at bounding box center [767, 220] width 23 height 11
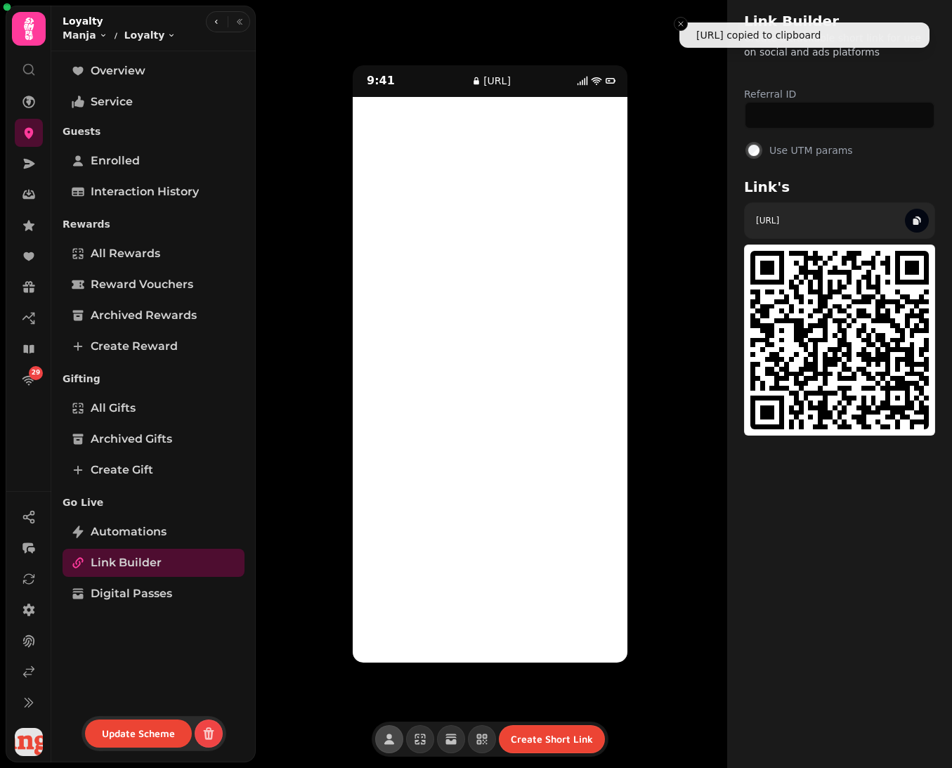
click at [779, 218] on p "[URL]" at bounding box center [767, 220] width 23 height 11
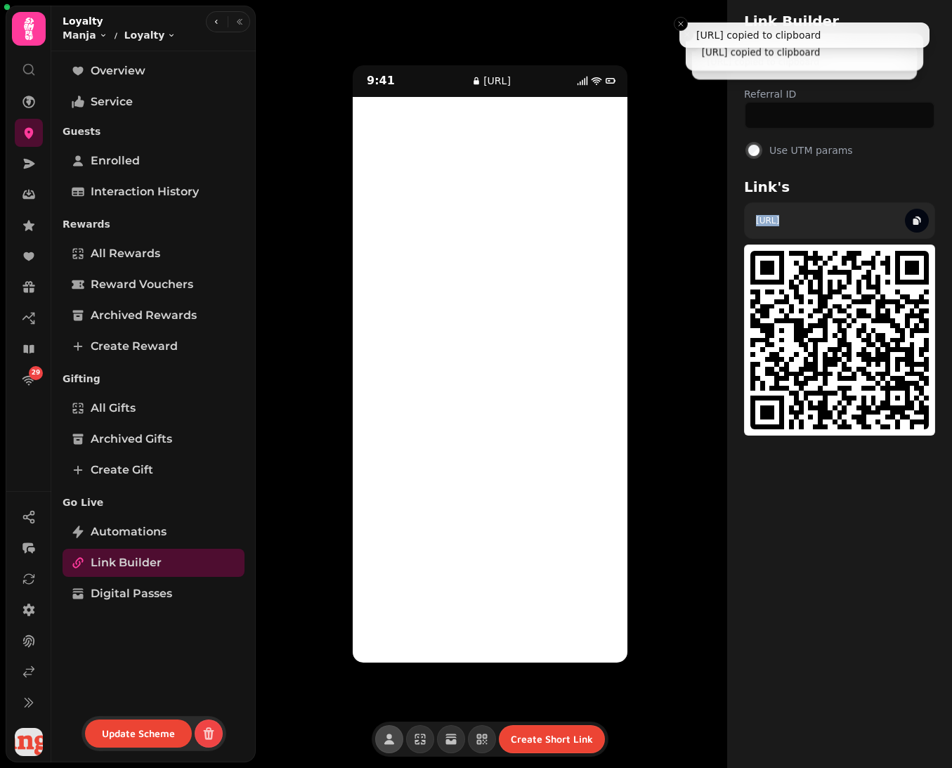
copy body "[URL]"
click at [917, 224] on icon "button" at bounding box center [916, 220] width 11 height 11
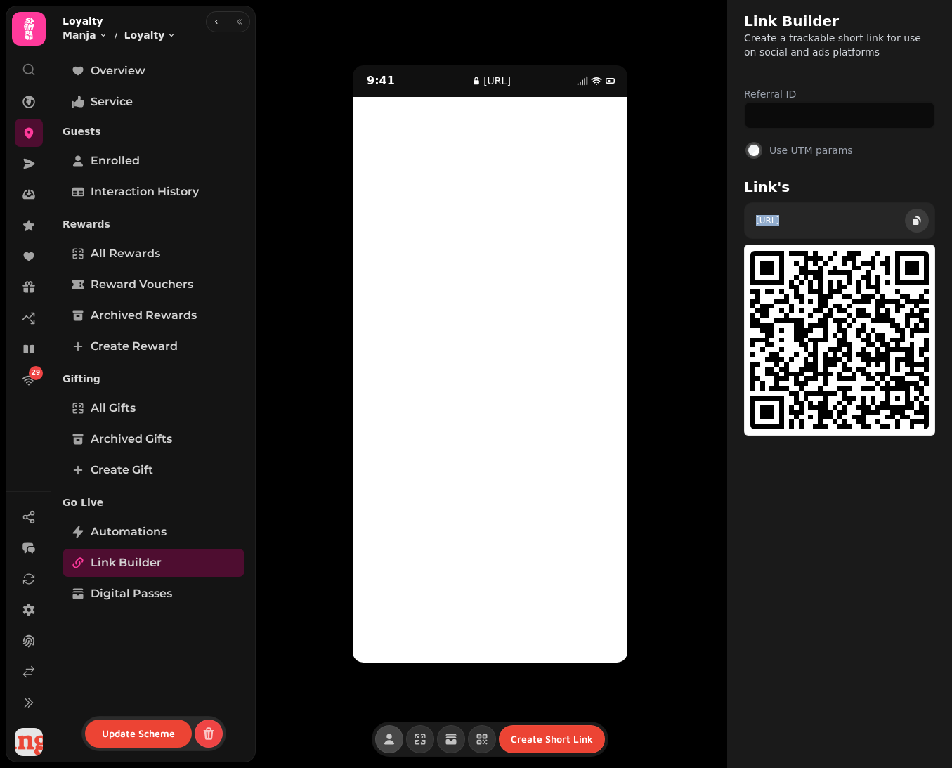
click at [920, 223] on icon "button" at bounding box center [918, 219] width 6 height 6
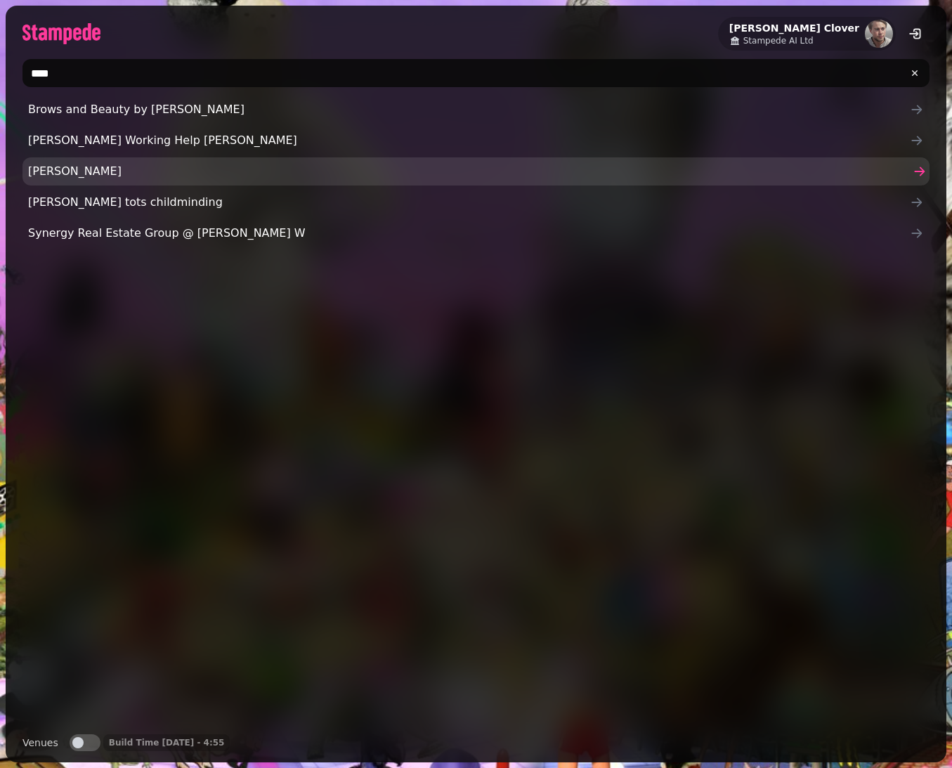
type input "****"
click at [110, 171] on span "Kellas" at bounding box center [469, 171] width 882 height 17
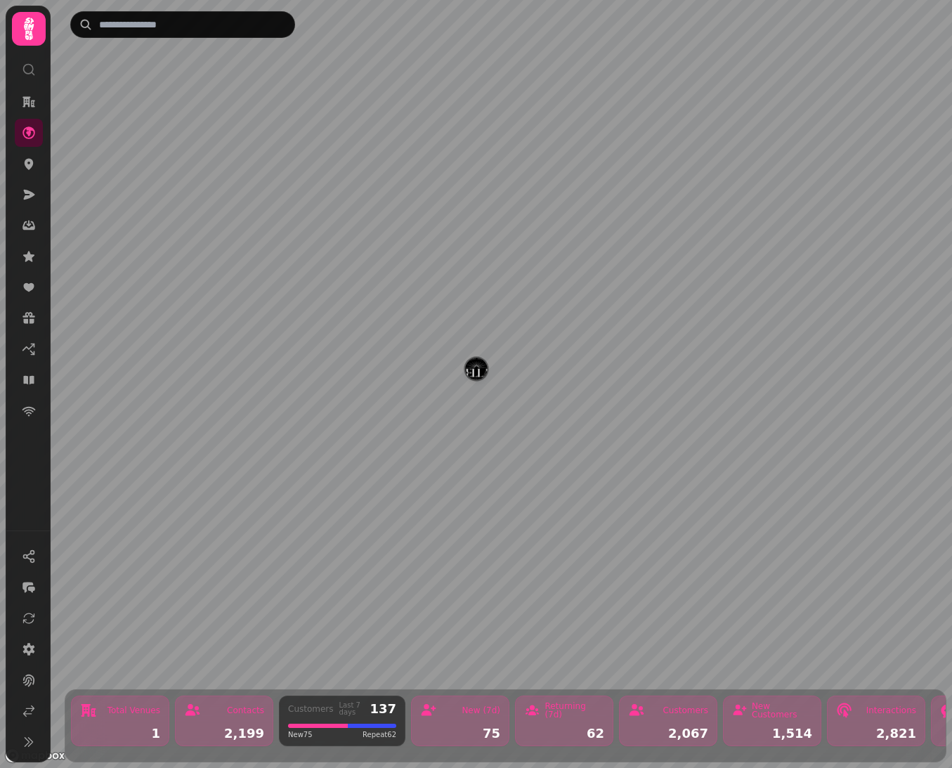
click at [485, 369] on img "Kellas Restaurant" at bounding box center [476, 369] width 22 height 22
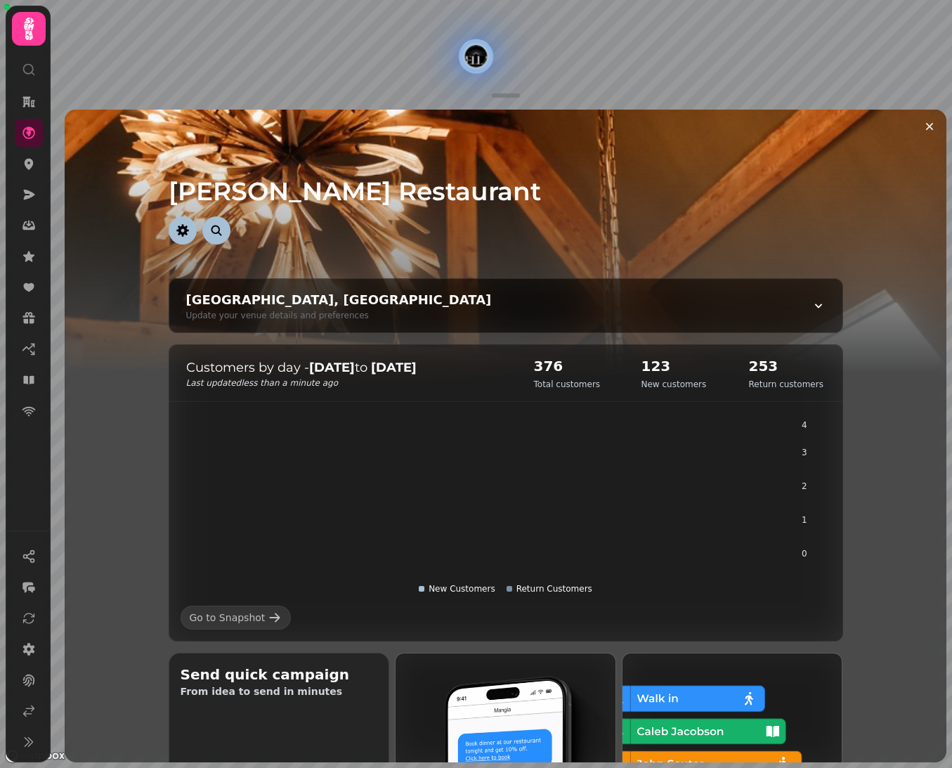
scroll to position [808, 0]
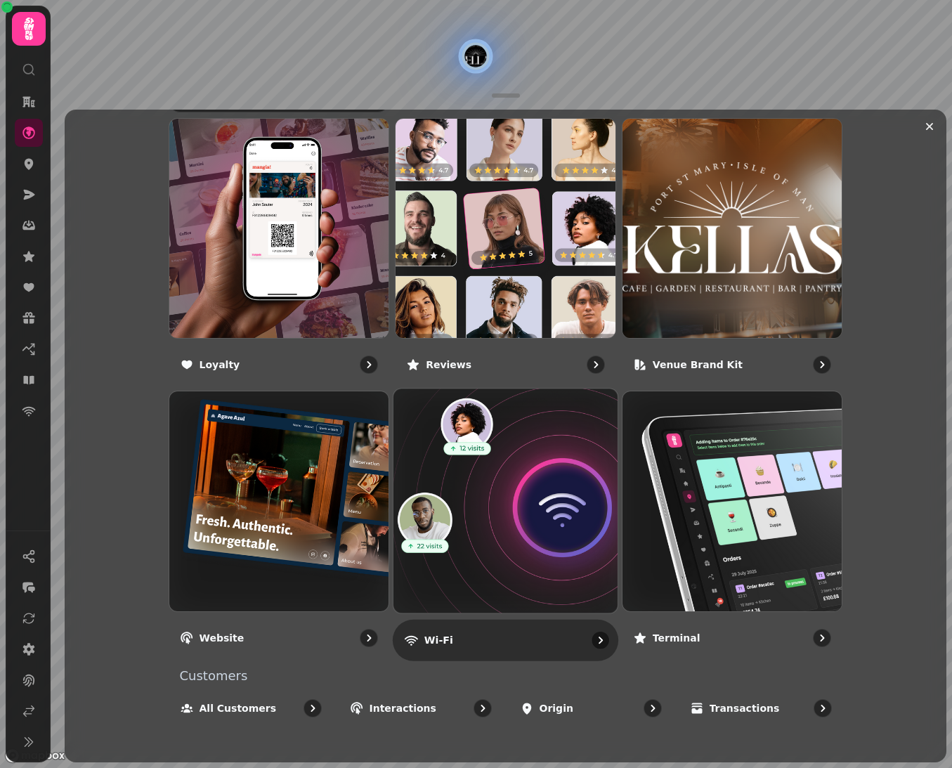
click at [539, 558] on img at bounding box center [505, 501] width 247 height 247
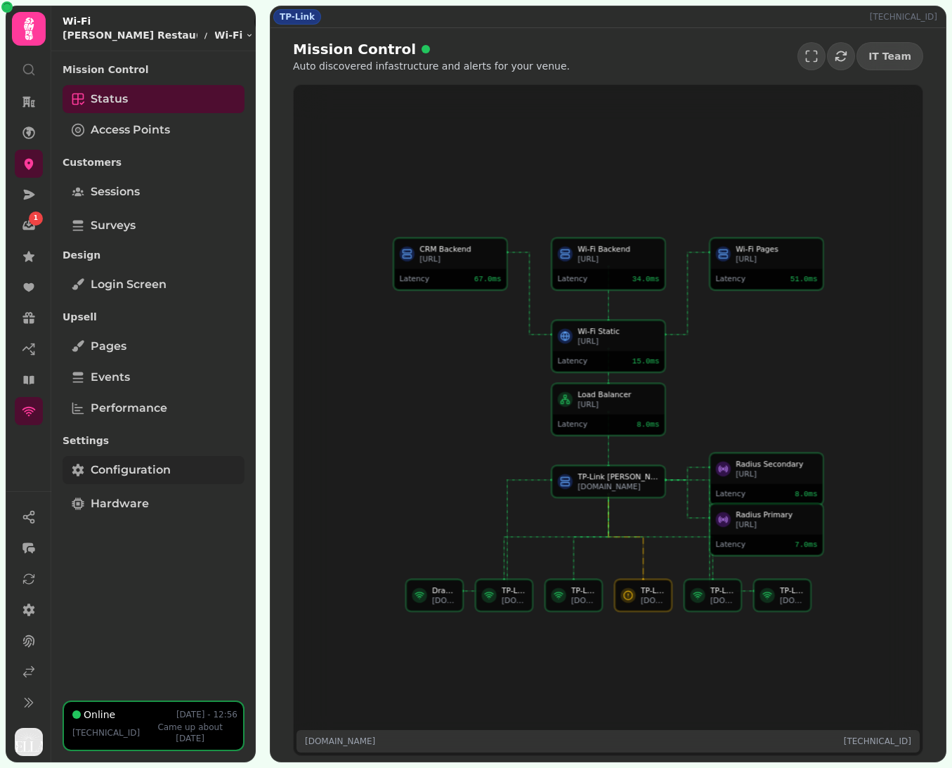
click at [145, 475] on span "Configuration" at bounding box center [131, 470] width 80 height 17
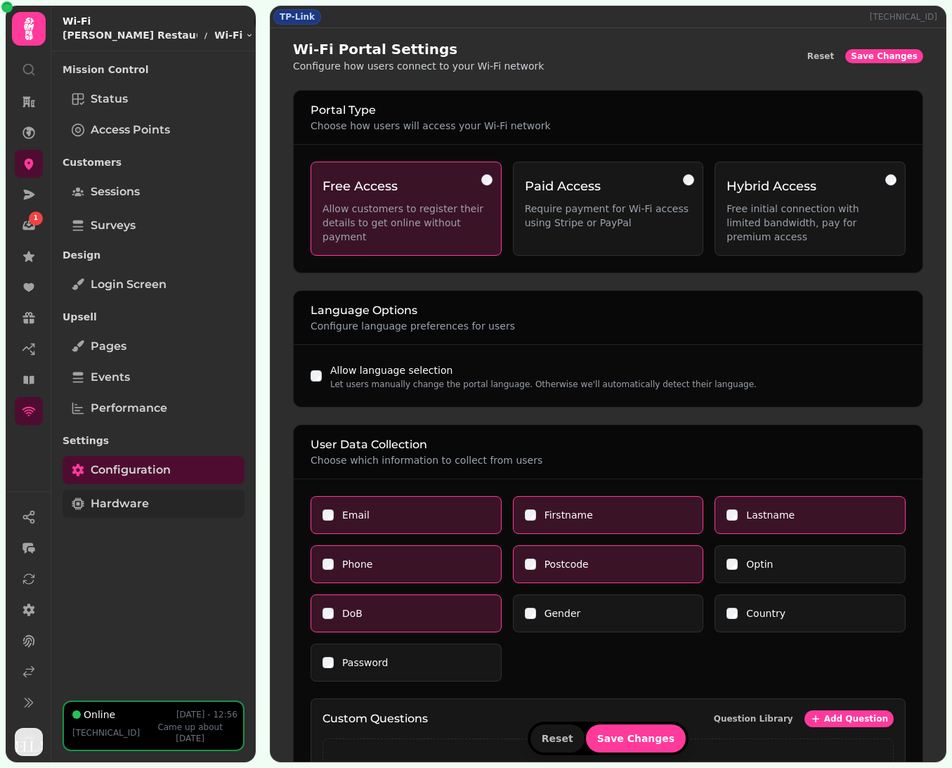
click at [128, 493] on link "Hardware" at bounding box center [154, 504] width 182 height 28
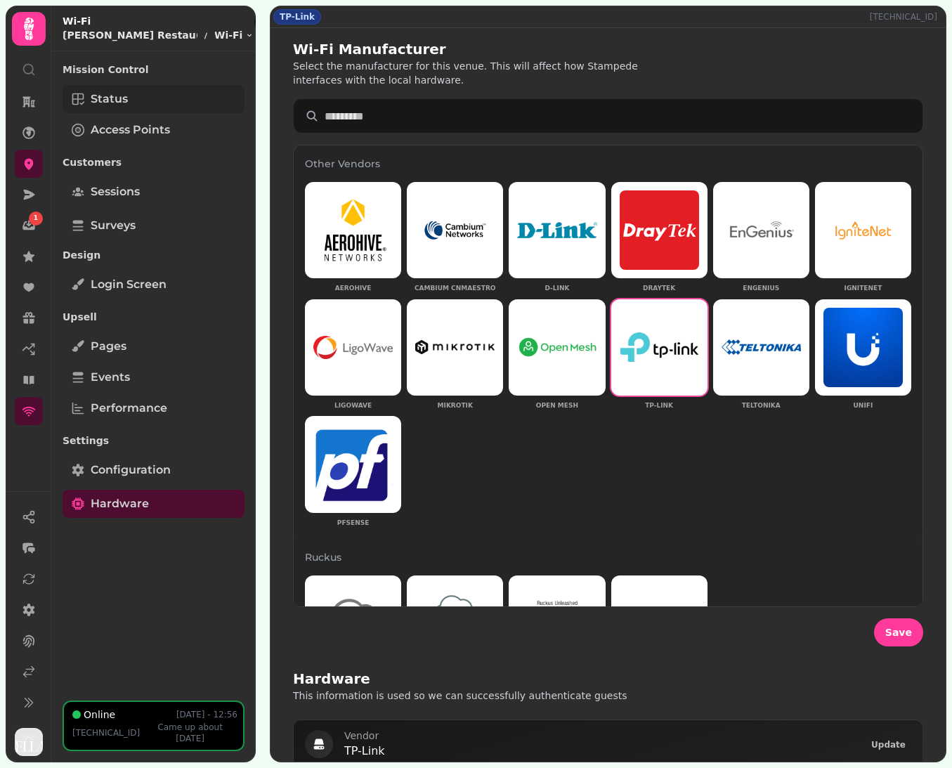
click at [117, 96] on span "Status" at bounding box center [109, 99] width 37 height 17
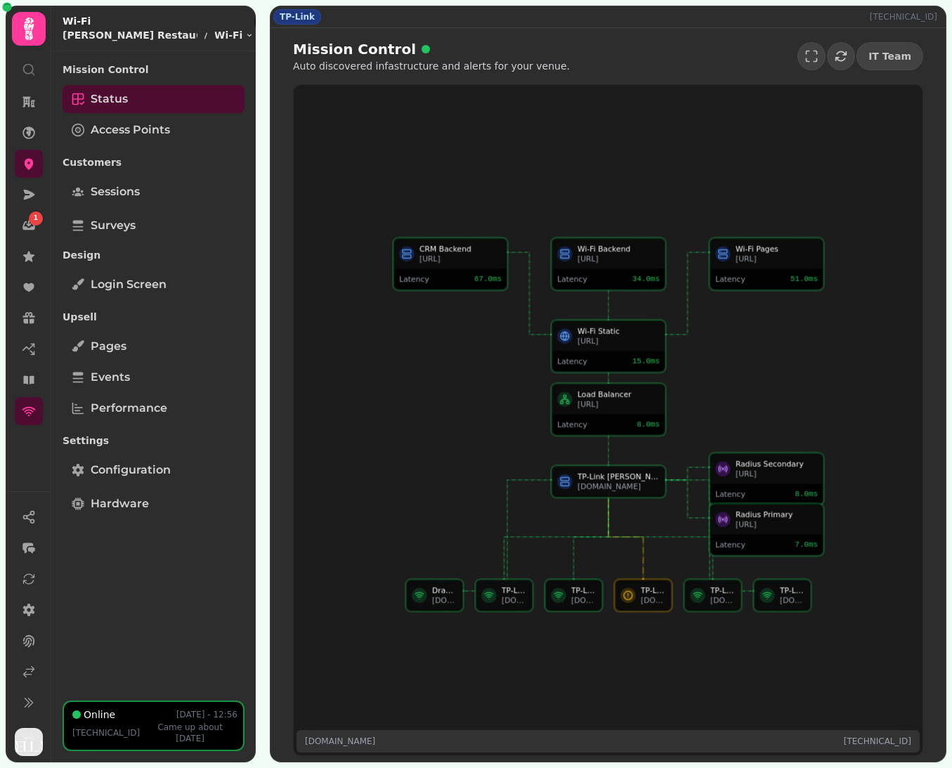
click at [584, 593] on div "TP-Link Corporation Limited" at bounding box center [582, 590] width 25 height 10
click at [637, 394] on div "Load Balancer" at bounding box center [618, 394] width 82 height 10
click at [163, 143] on div "Mission Control Status Access Points" at bounding box center [154, 102] width 182 height 90
click at [171, 129] on link "Access Points" at bounding box center [154, 130] width 182 height 28
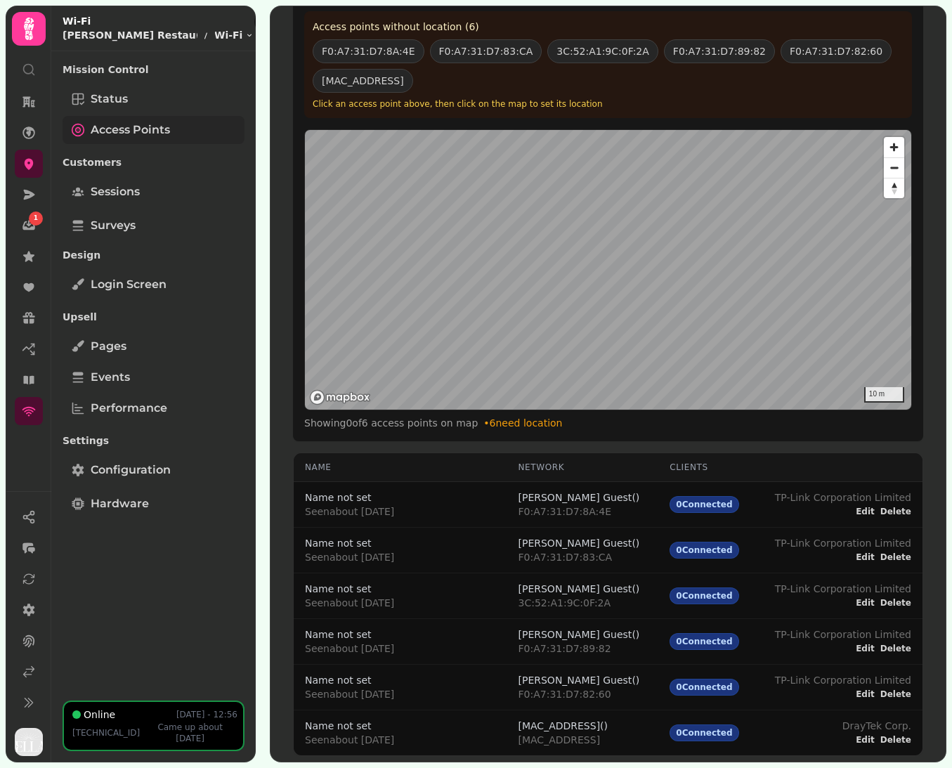
scroll to position [115, 0]
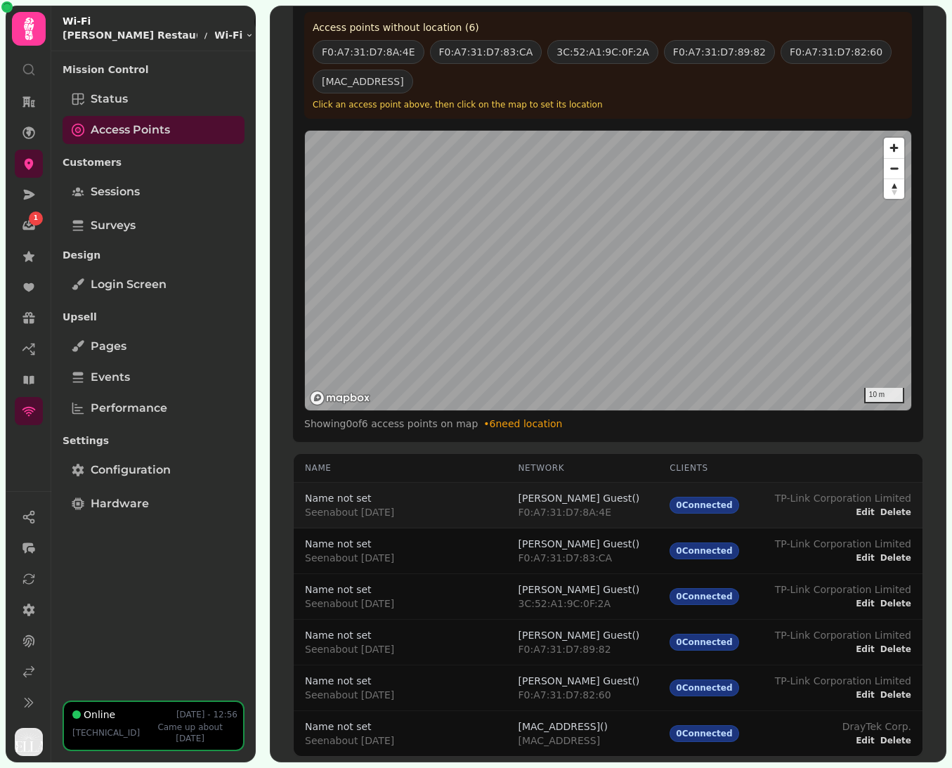
click at [561, 511] on span "F0:A7:31:D7:8A:4E" at bounding box center [579, 512] width 122 height 14
copy span "F0:A7:31:D7:8A:4E"
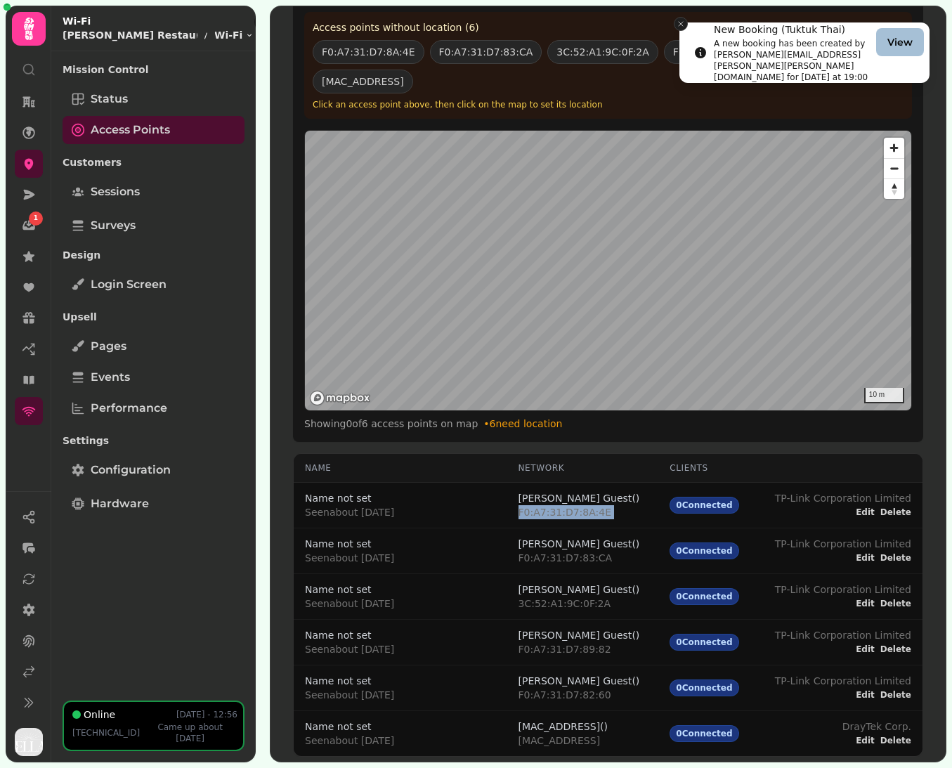
click at [681, 24] on line "Close toast" at bounding box center [681, 24] width 4 height 4
